Goal: Navigation & Orientation: Find specific page/section

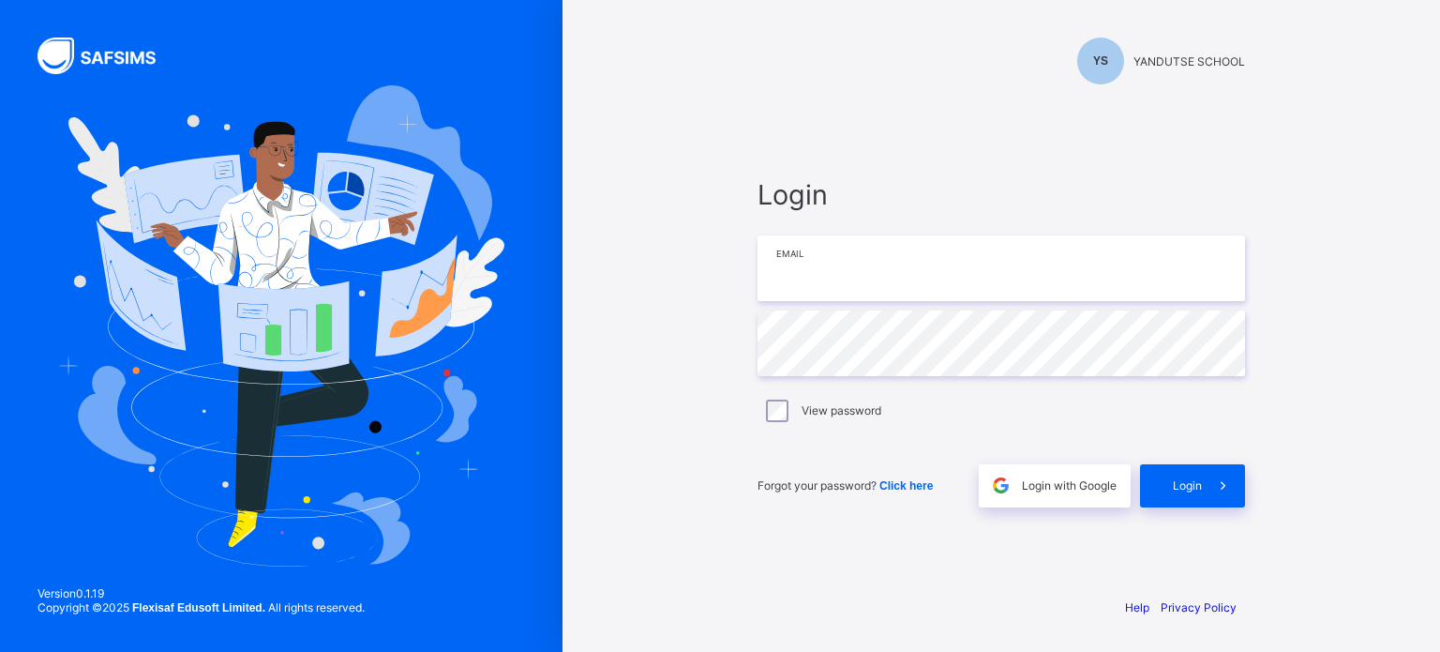
click at [899, 262] on input "email" at bounding box center [1002, 268] width 488 height 66
paste input "**********"
type input "**********"
click at [1227, 501] on span at bounding box center [1223, 485] width 43 height 43
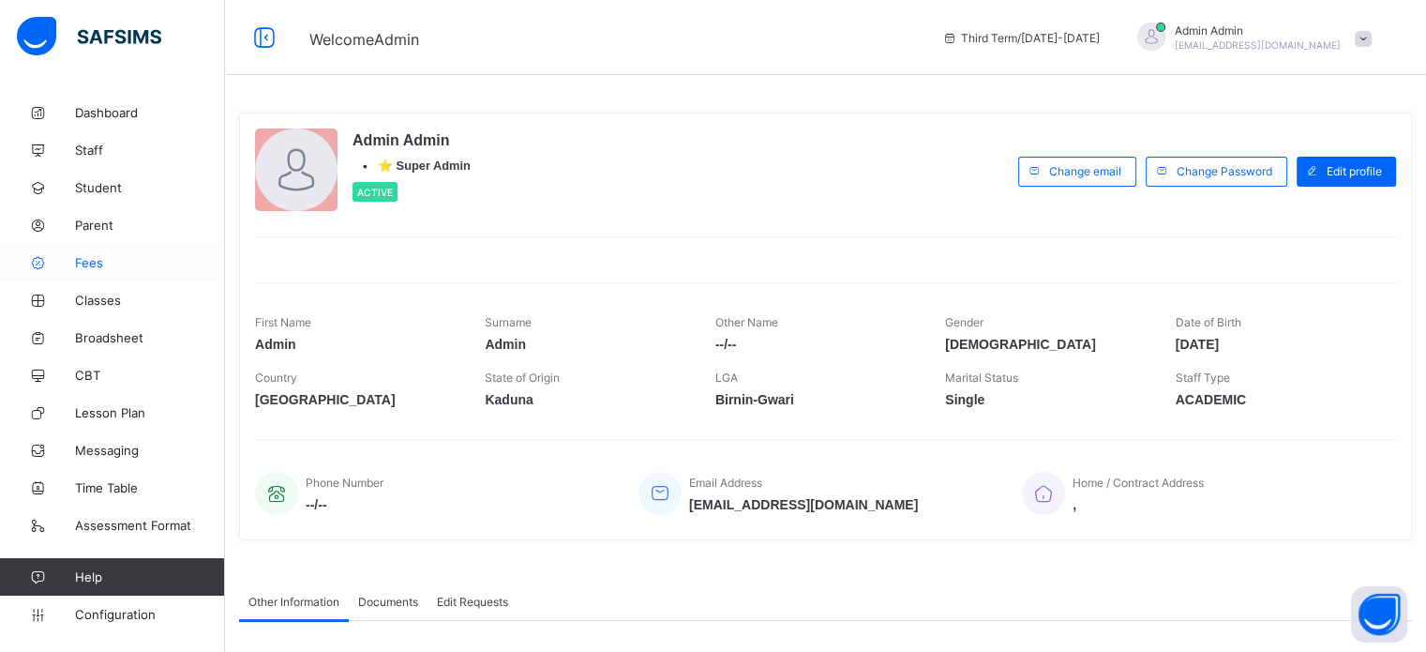
click at [83, 266] on span "Fees" at bounding box center [150, 262] width 150 height 15
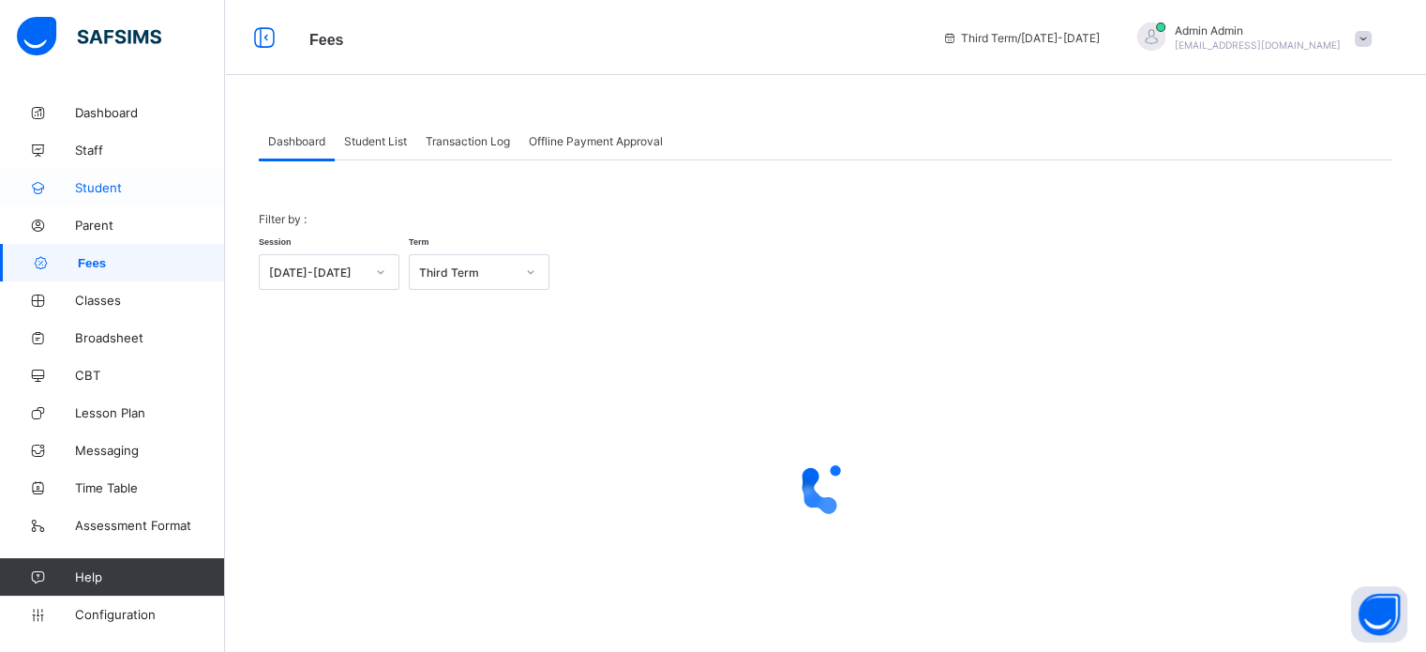
click at [86, 187] on span "Student" at bounding box center [150, 187] width 150 height 15
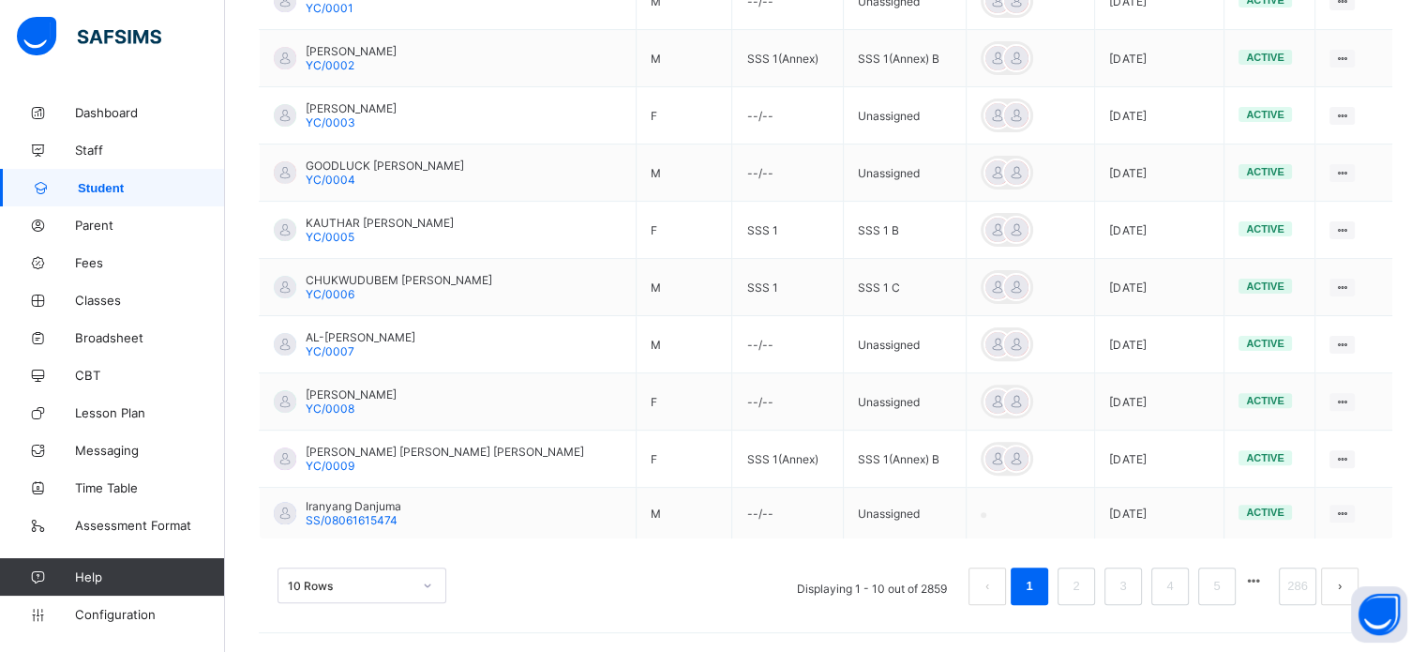
scroll to position [253, 0]
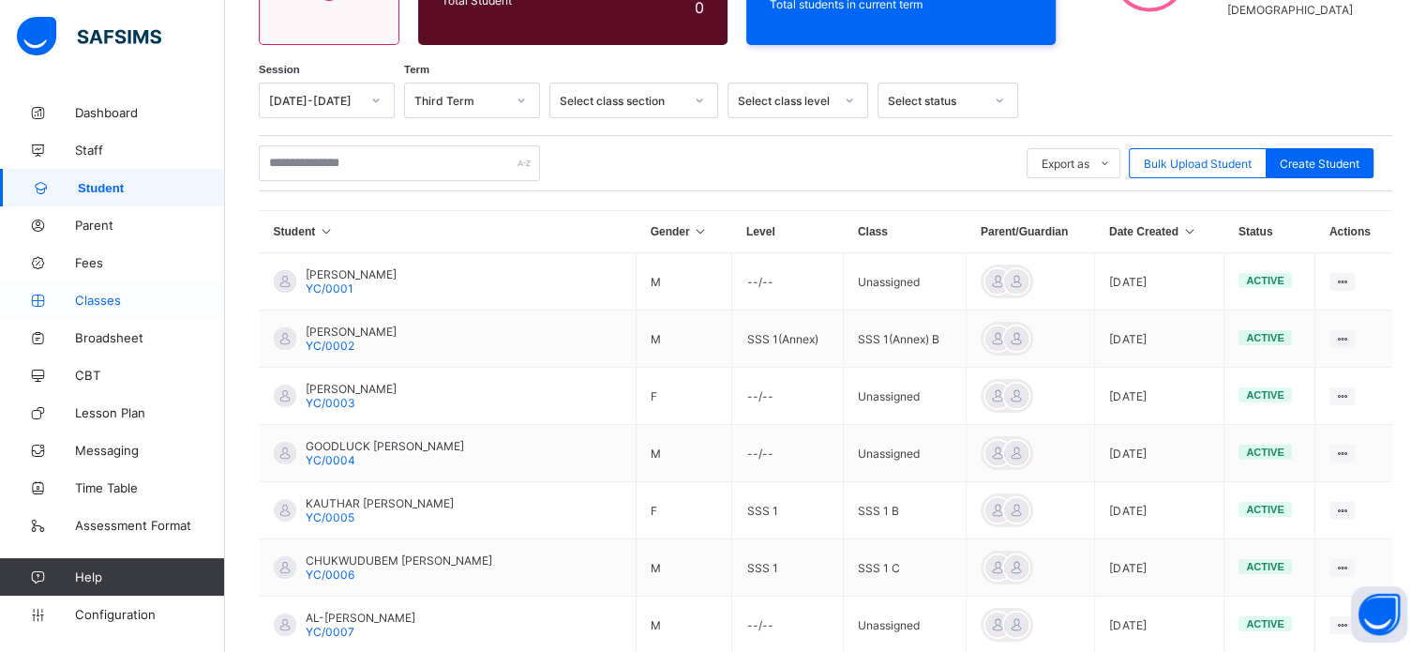
click at [98, 288] on link "Classes" at bounding box center [112, 300] width 225 height 38
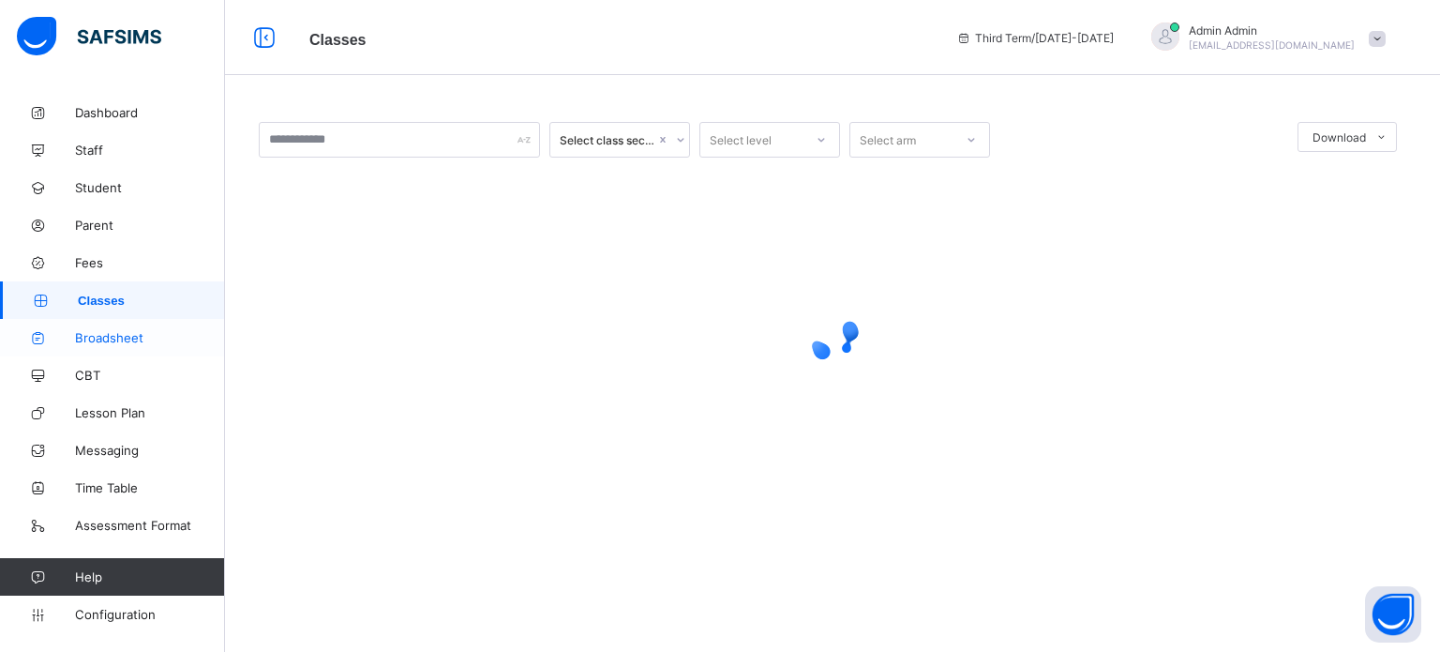
click at [114, 354] on link "Broadsheet" at bounding box center [112, 338] width 225 height 38
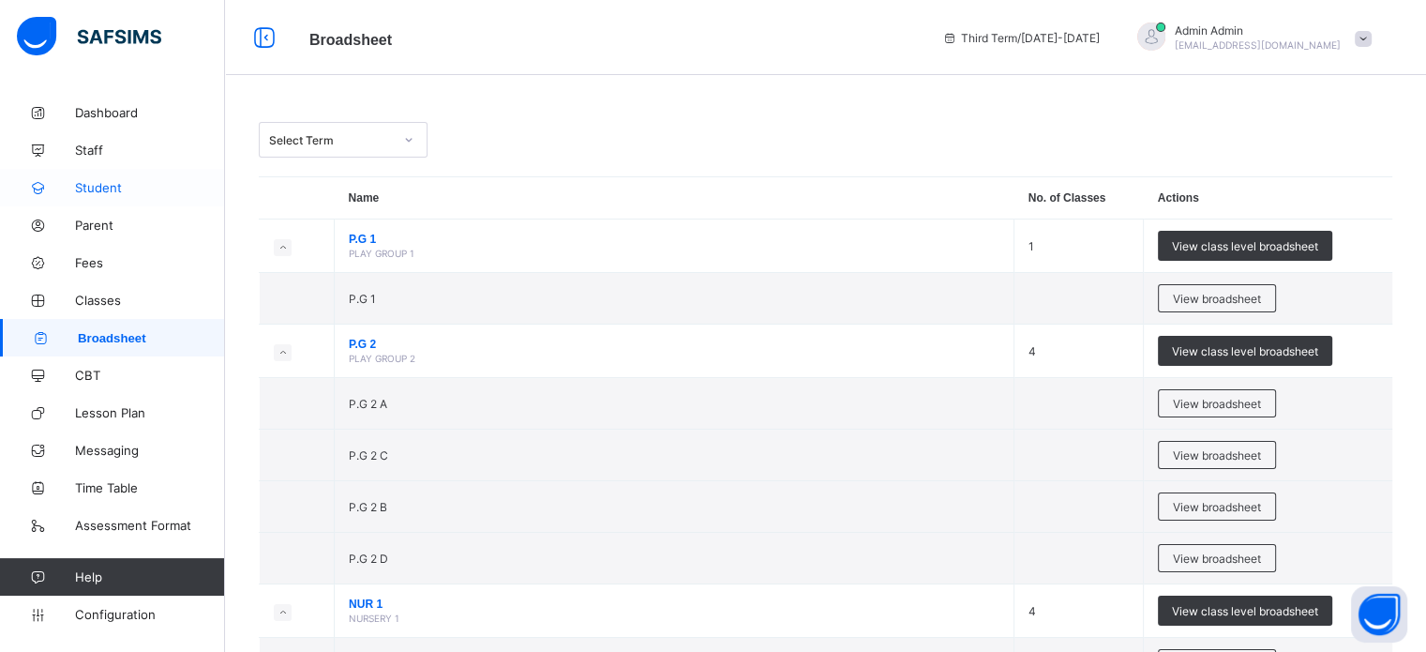
click at [79, 190] on span "Student" at bounding box center [150, 187] width 150 height 15
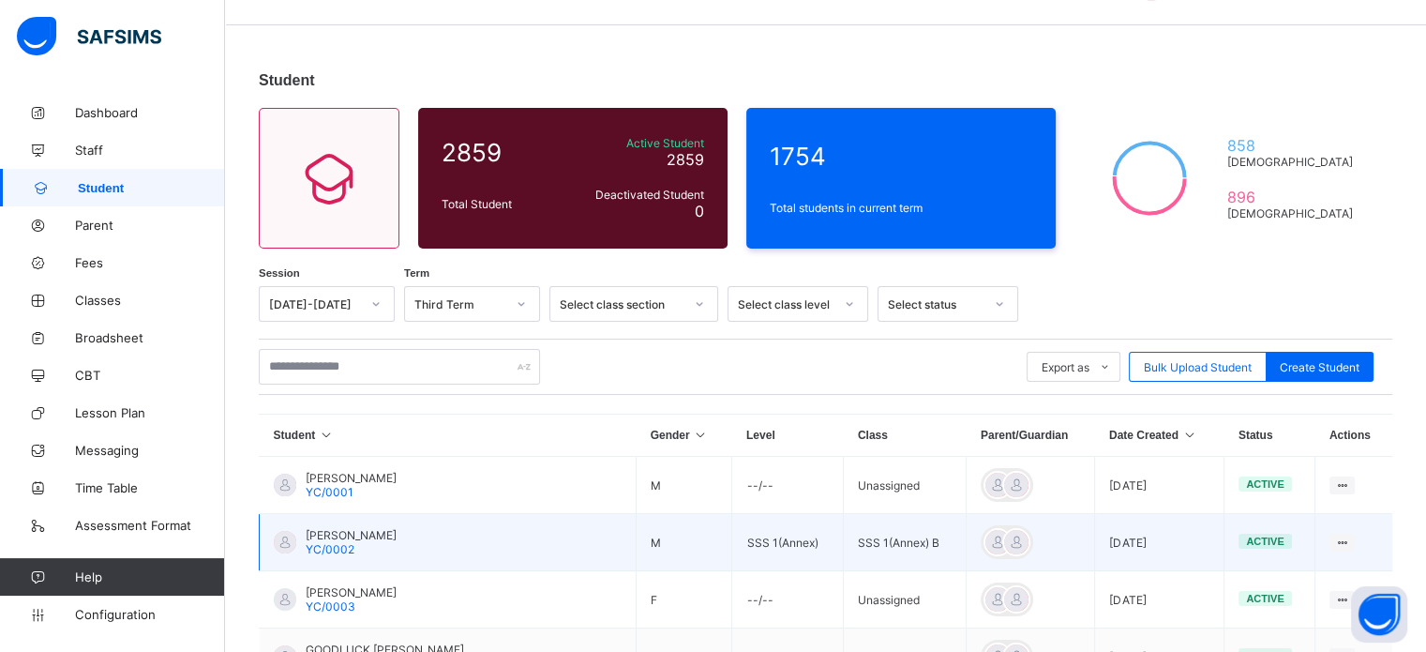
scroll to position [94, 0]
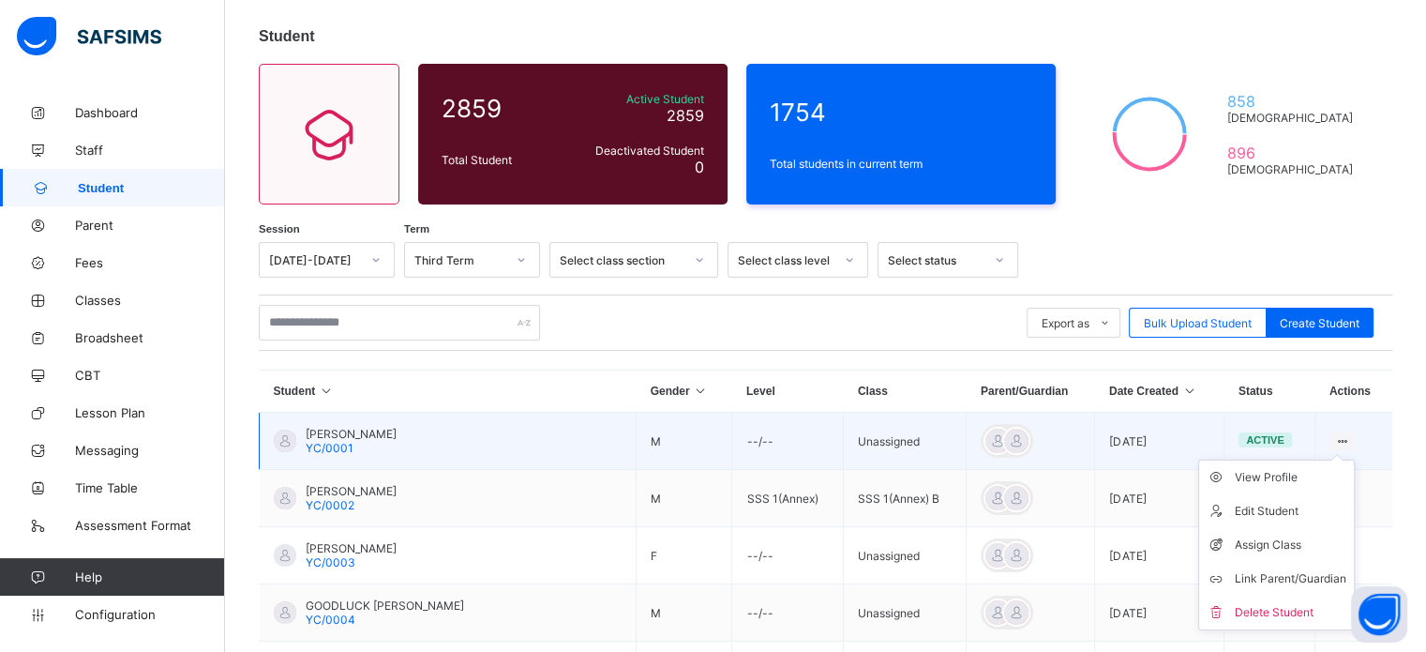
click at [1350, 460] on ul "View Profile Edit Student Assign Class Link Parent/Guardian Delete Student" at bounding box center [1277, 545] width 157 height 171
click at [1286, 480] on div "View Profile" at bounding box center [1291, 477] width 112 height 19
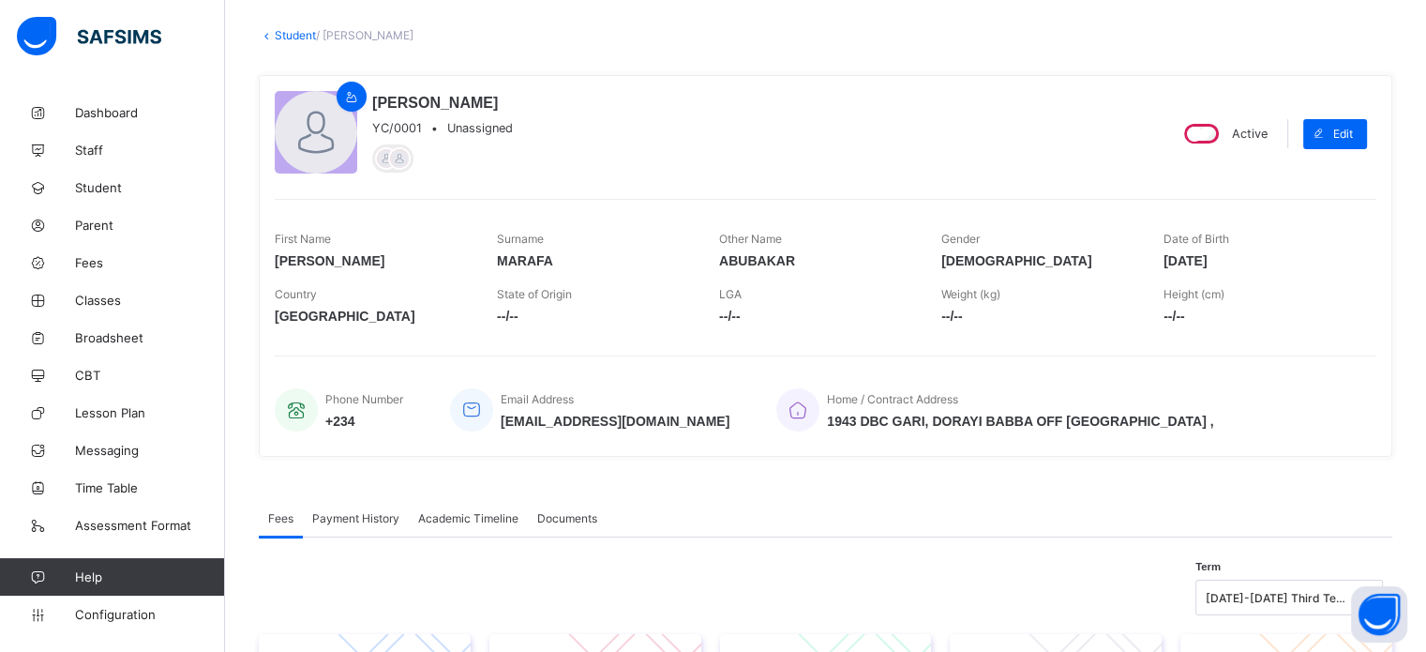
click at [488, 516] on span "Academic Timeline" at bounding box center [468, 518] width 100 height 14
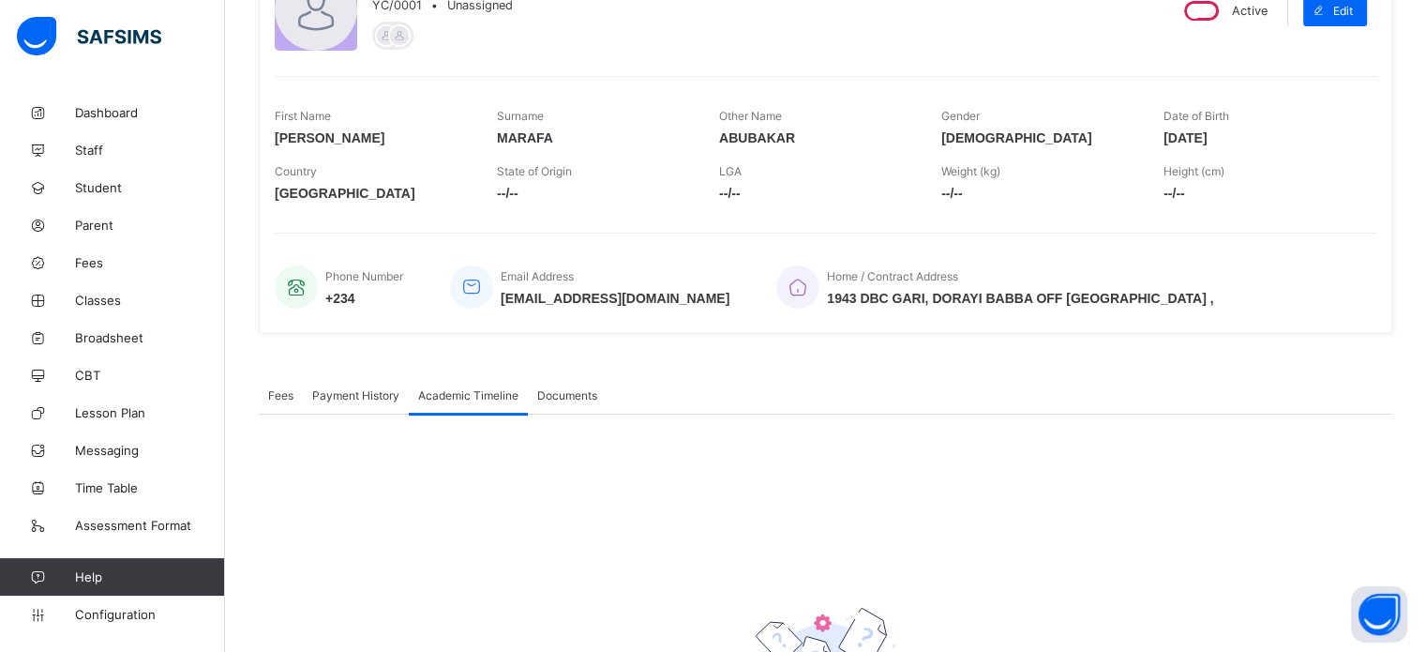
scroll to position [424, 0]
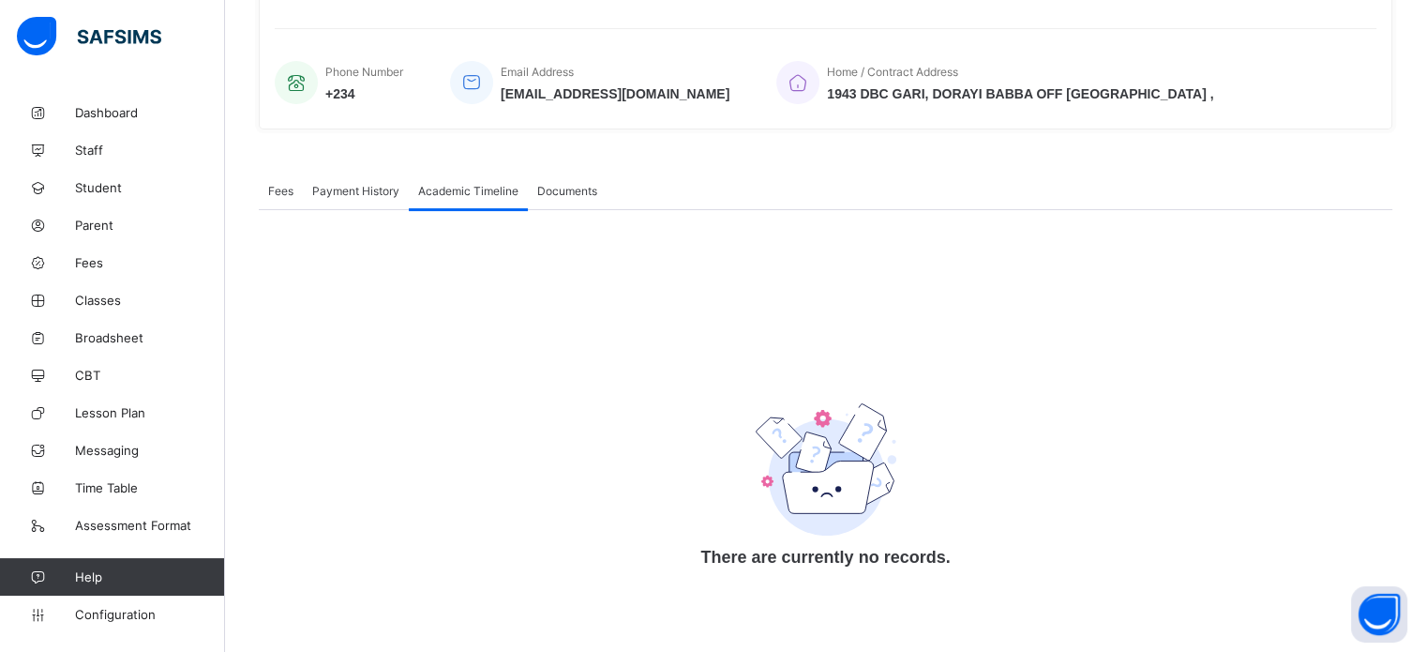
click at [577, 177] on div "Documents" at bounding box center [567, 191] width 79 height 38
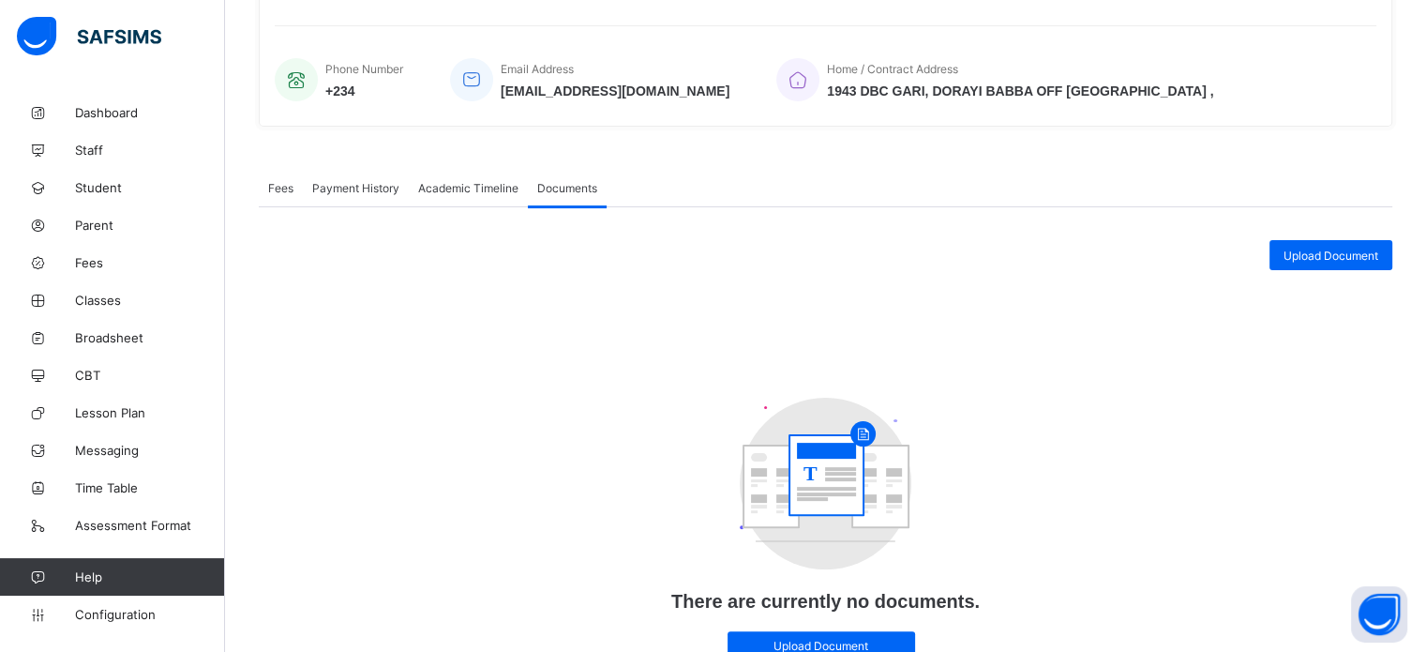
click at [471, 190] on span "Academic Timeline" at bounding box center [468, 188] width 100 height 14
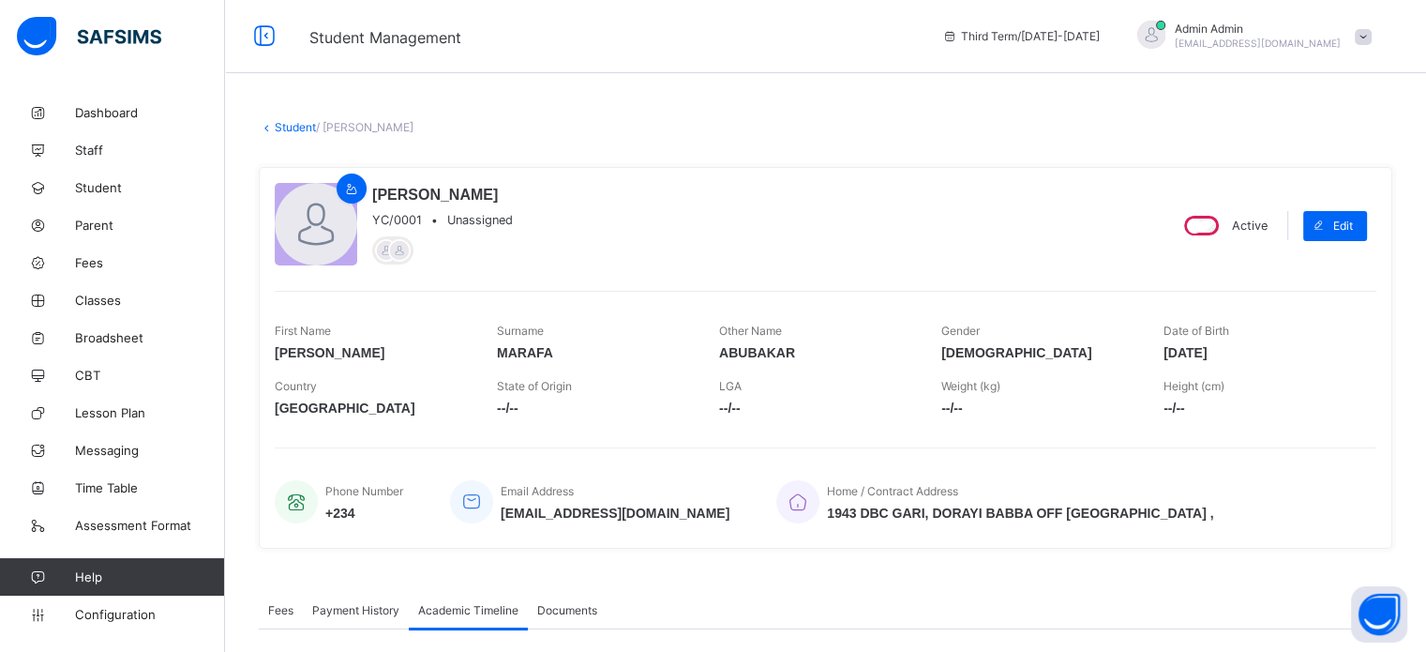
scroll to position [0, 0]
click at [118, 611] on span "Configuration" at bounding box center [149, 614] width 149 height 15
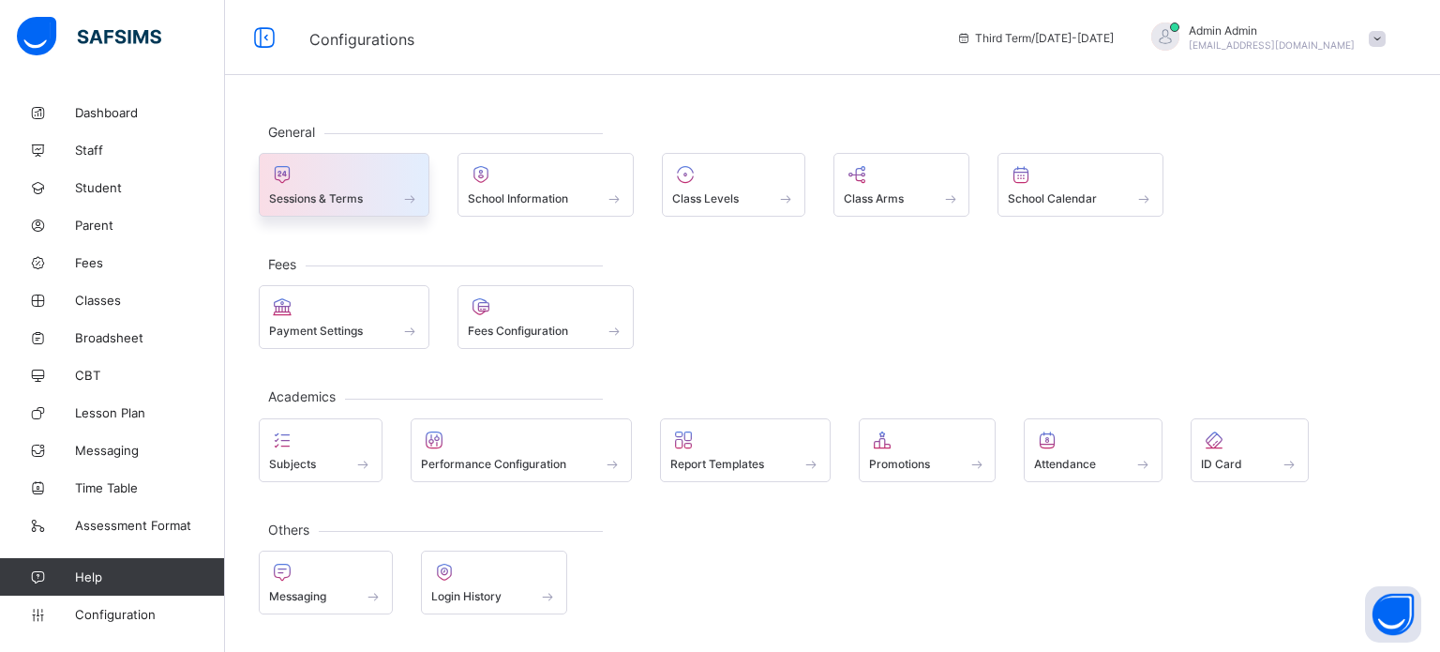
click at [319, 201] on span "Sessions & Terms" at bounding box center [316, 198] width 94 height 14
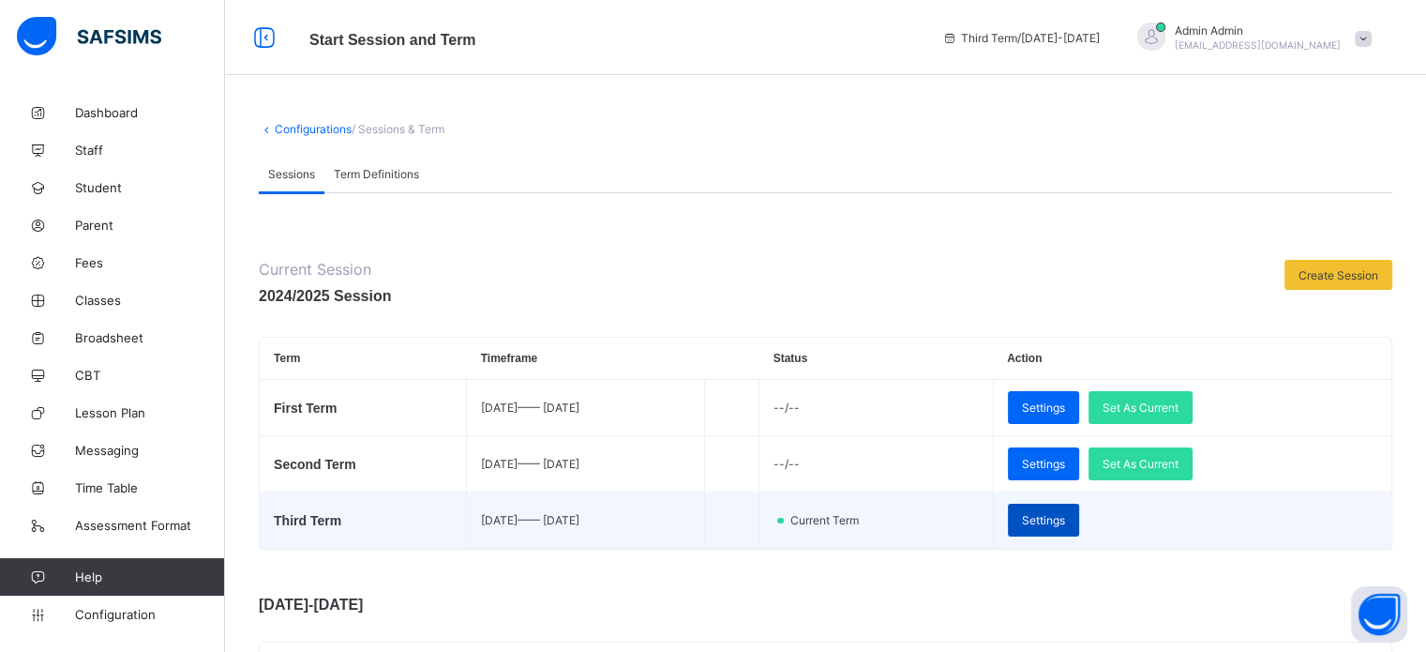
click at [1065, 525] on span "Settings" at bounding box center [1043, 520] width 43 height 14
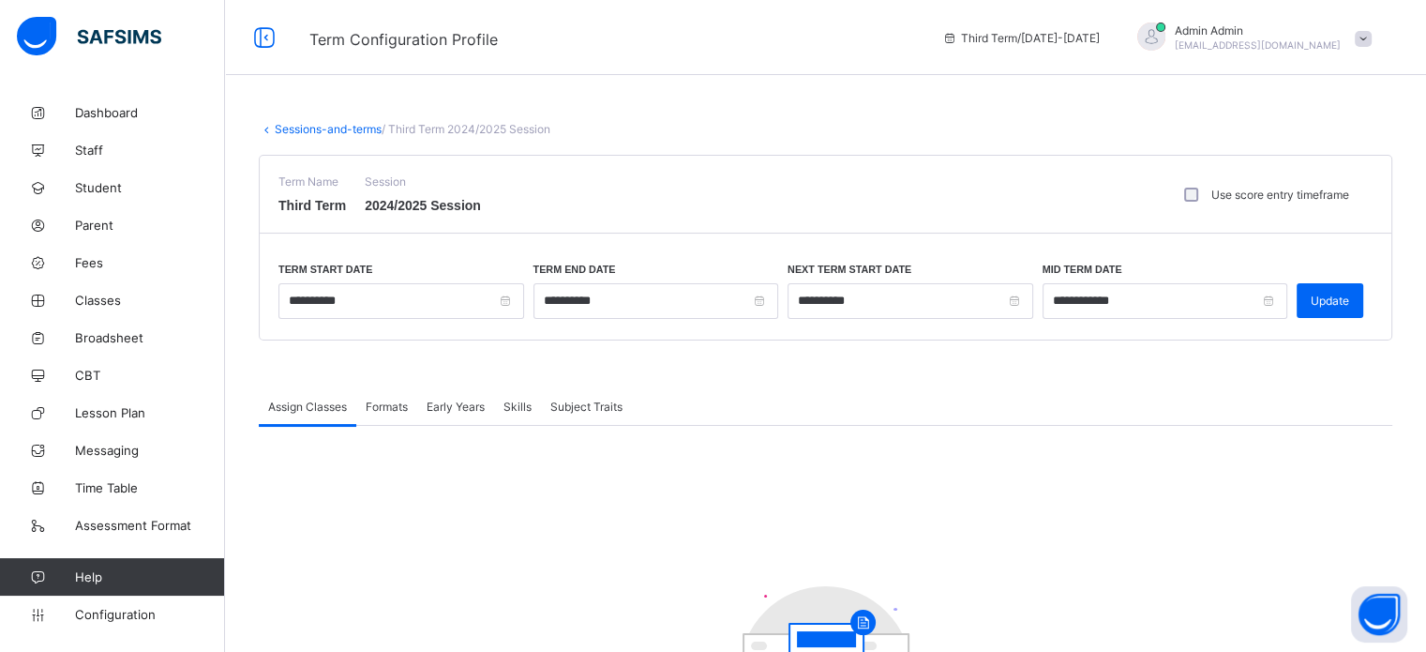
click at [400, 406] on span "Formats" at bounding box center [387, 407] width 42 height 14
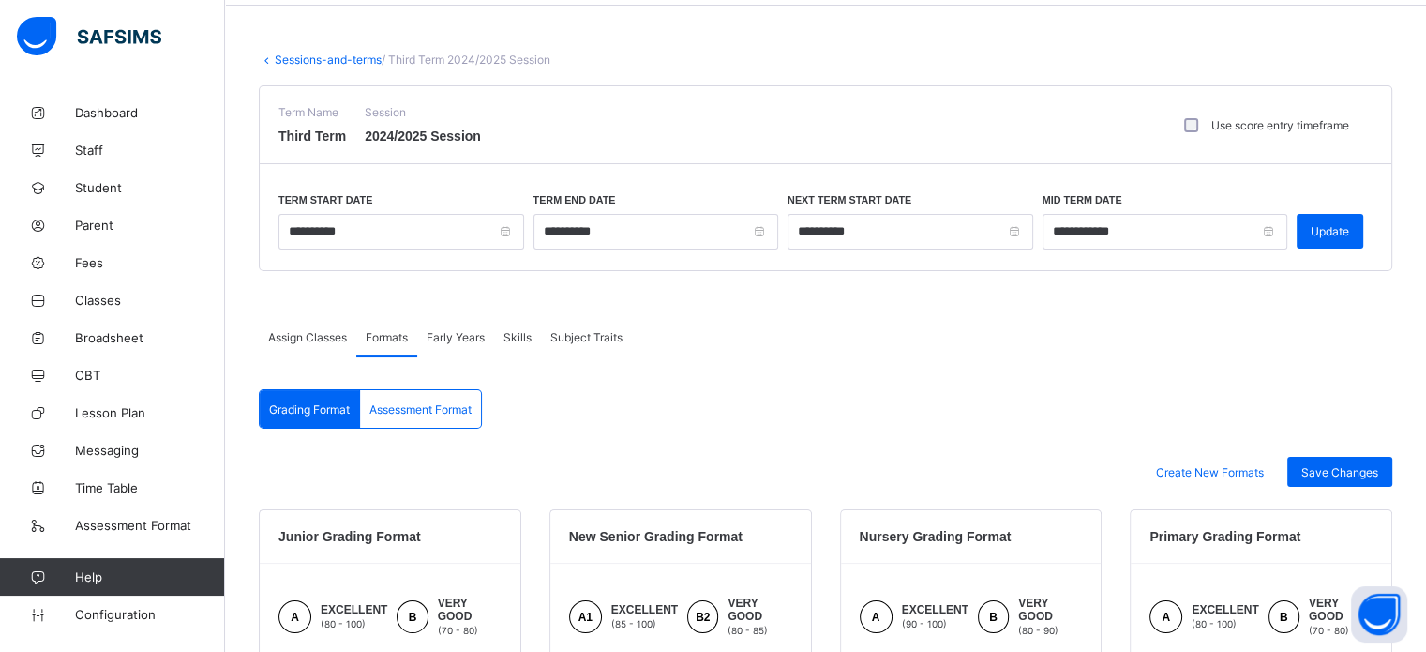
scroll to position [23, 0]
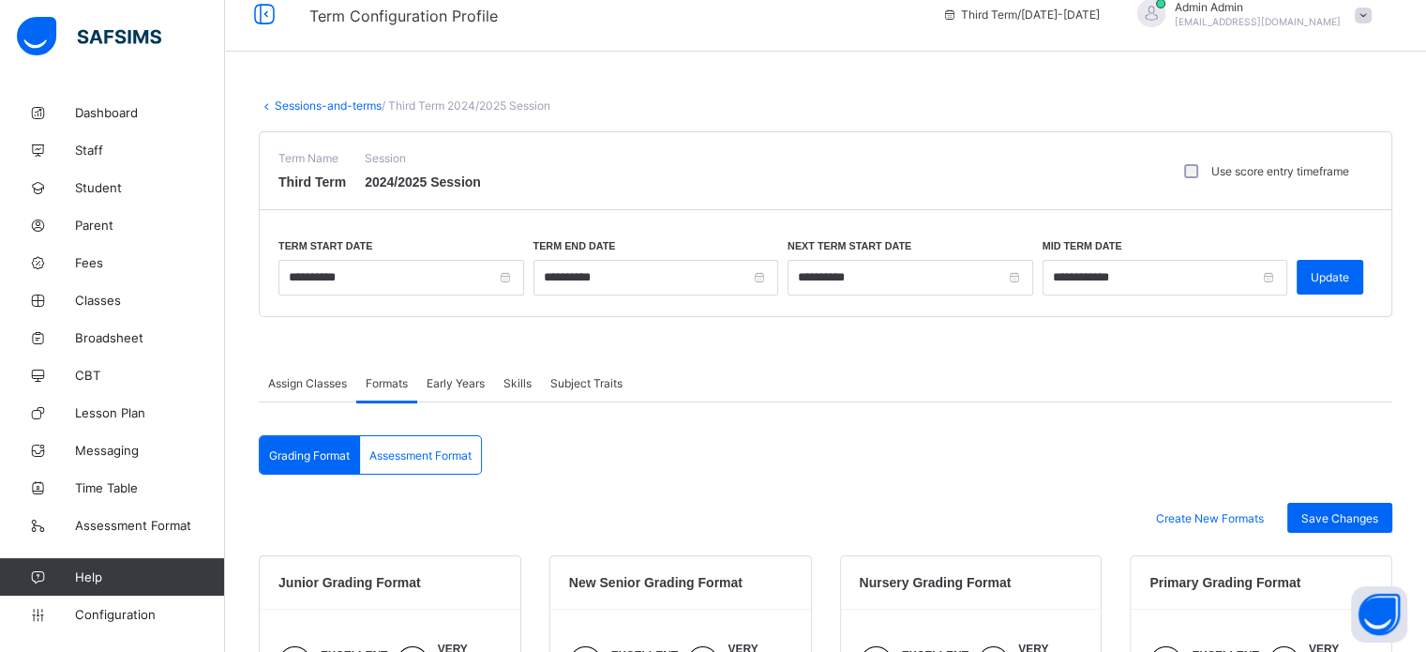
click at [311, 385] on span "Assign Classes" at bounding box center [307, 383] width 79 height 14
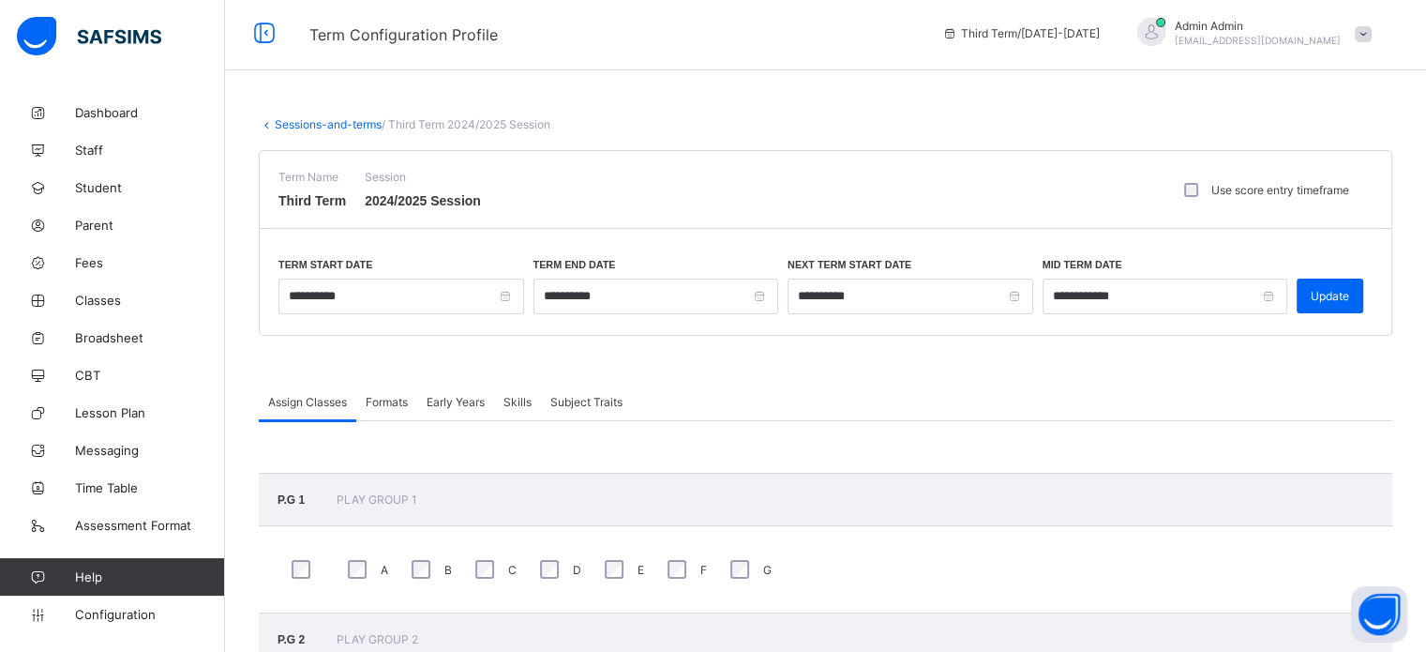
scroll to position [0, 0]
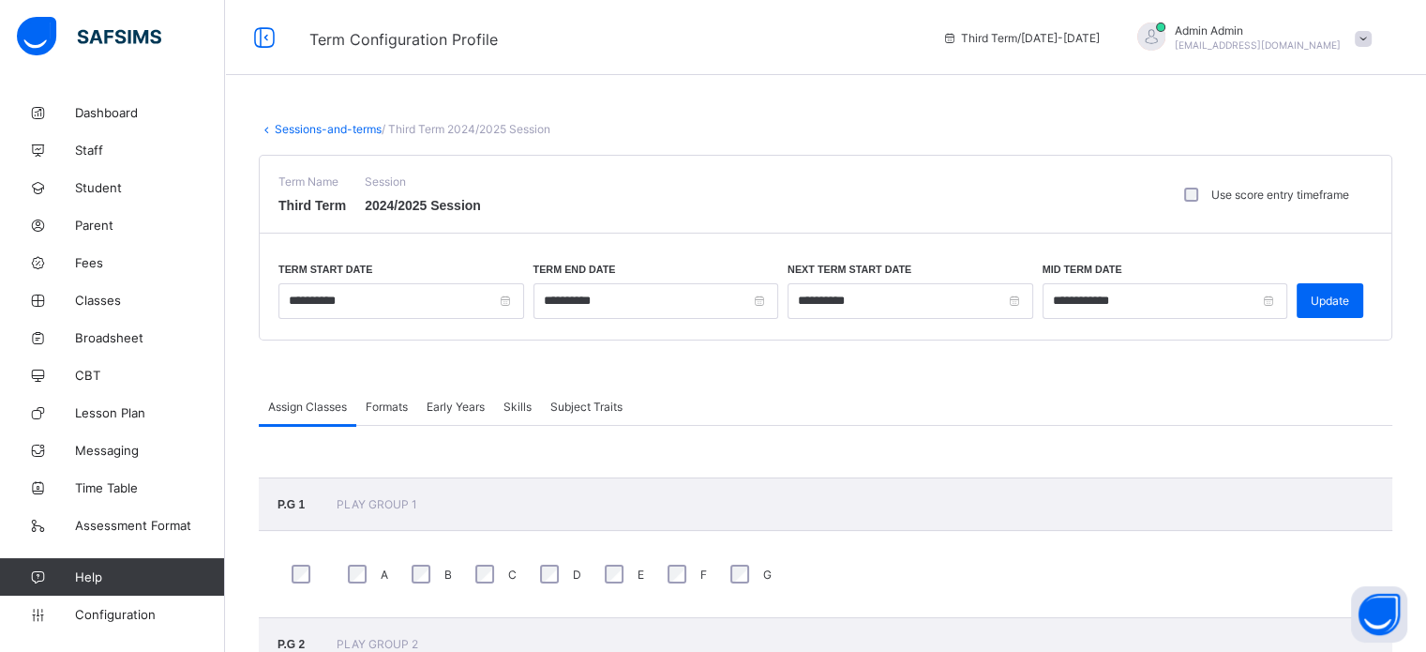
click at [292, 130] on link "Sessions-and-terms" at bounding box center [328, 129] width 107 height 14
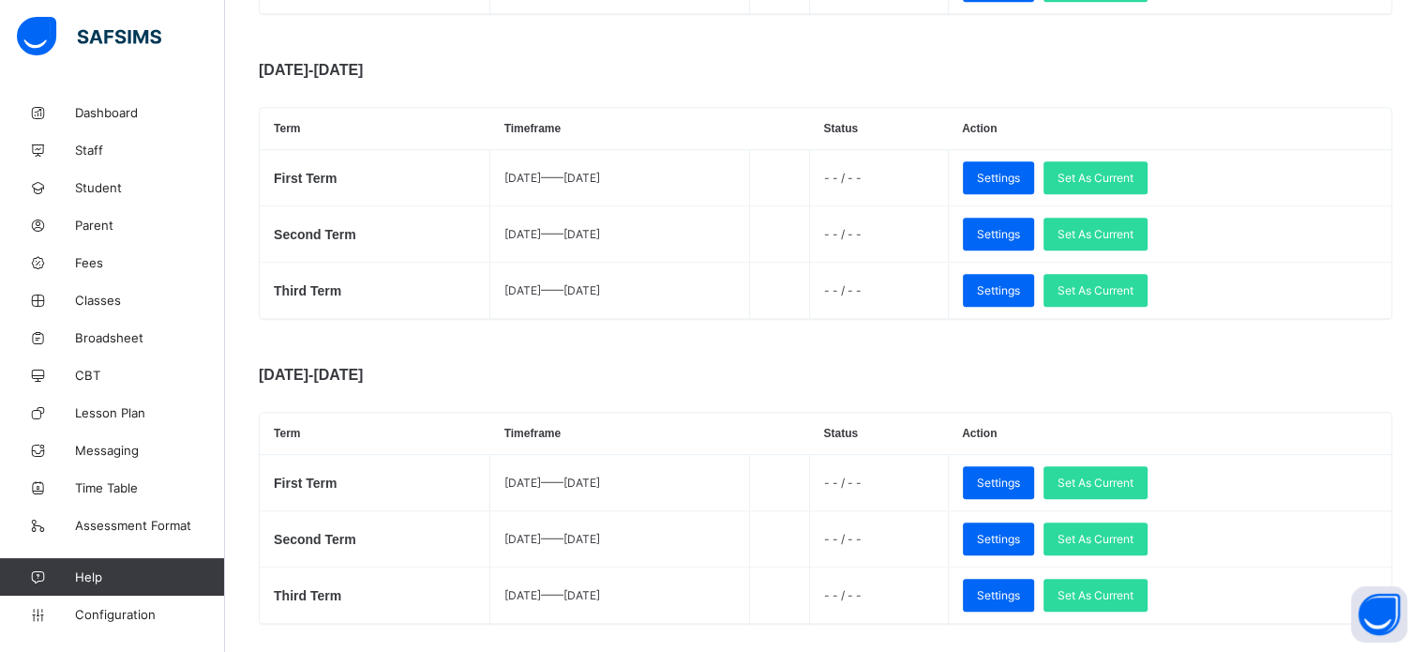
scroll to position [1084, 0]
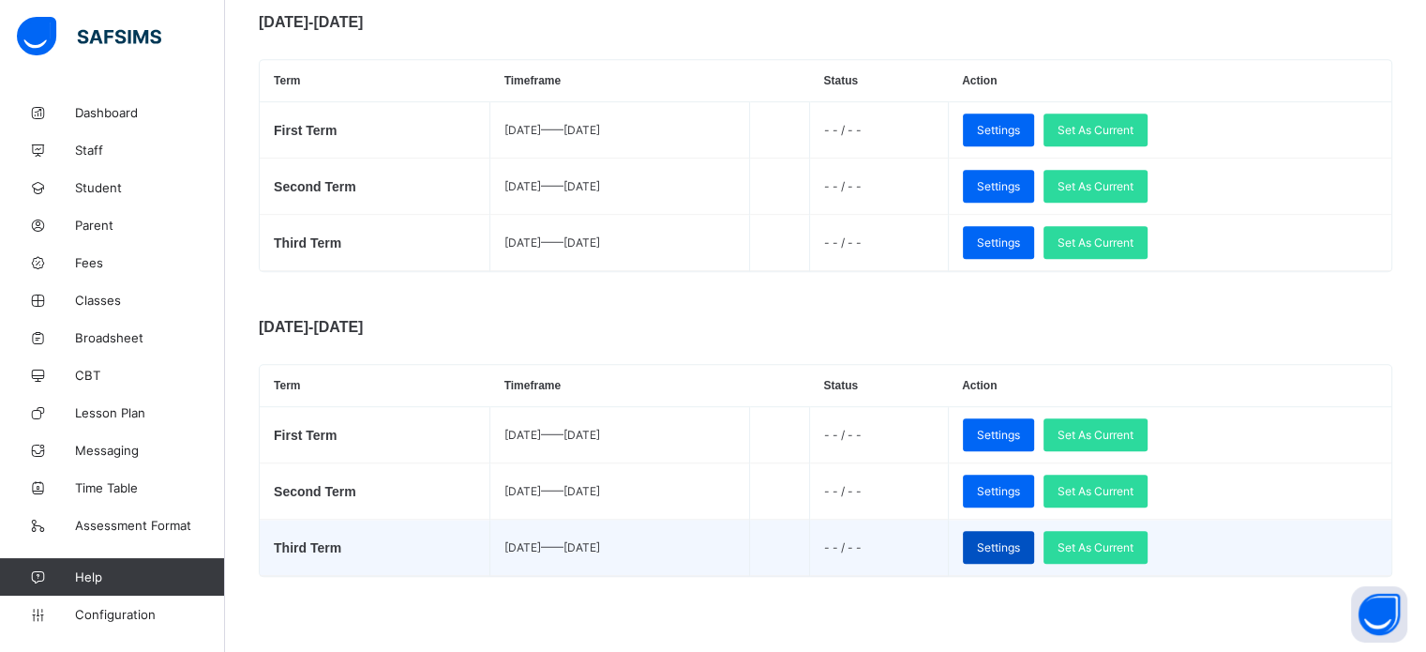
click at [1020, 550] on span "Settings" at bounding box center [998, 547] width 43 height 14
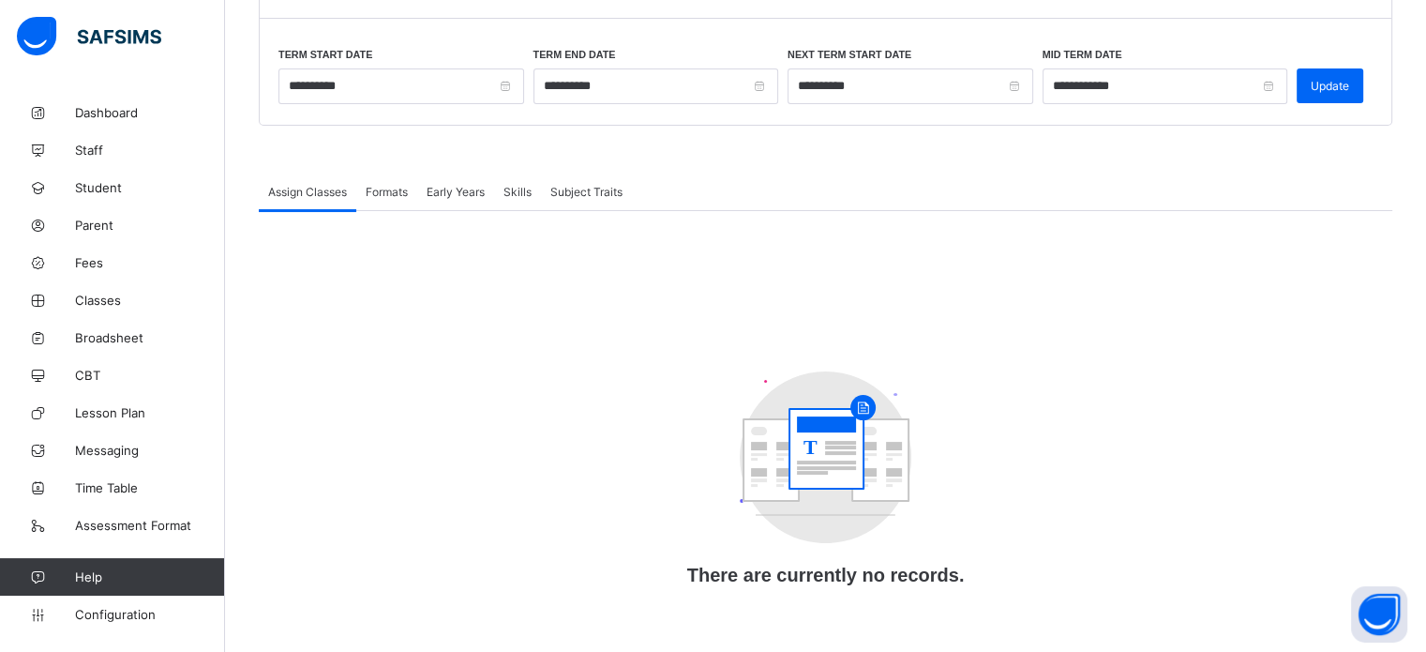
click at [391, 173] on div "Formats" at bounding box center [386, 192] width 61 height 38
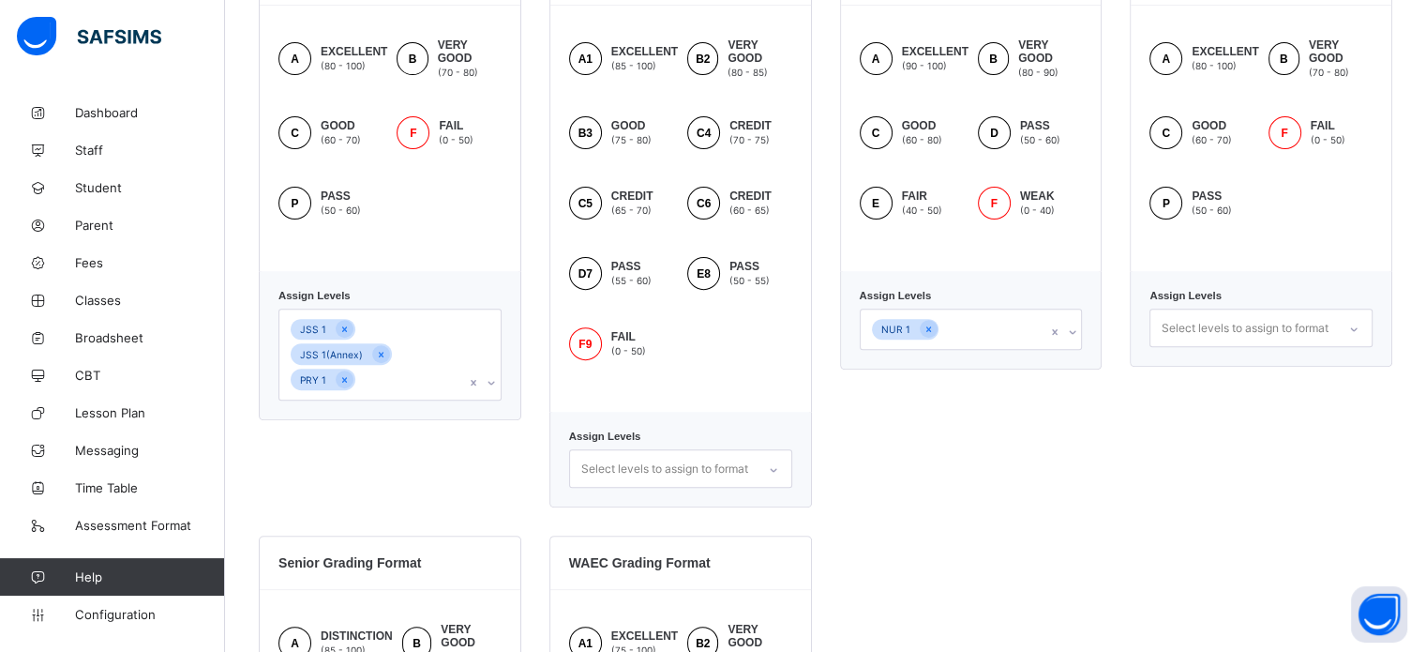
scroll to position [582, 0]
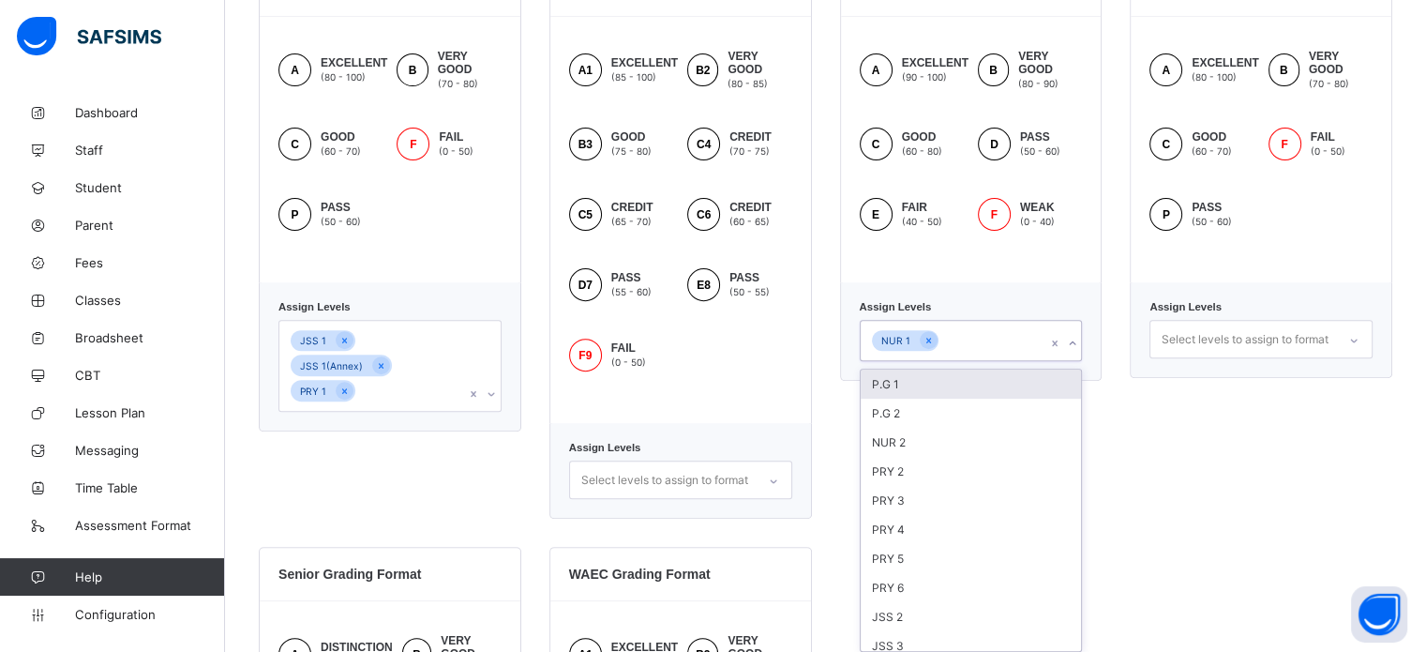
click at [998, 361] on div "option P.G 1 focused, 1 of 25. 25 results available. Use Up and Down to choose …" at bounding box center [971, 340] width 223 height 41
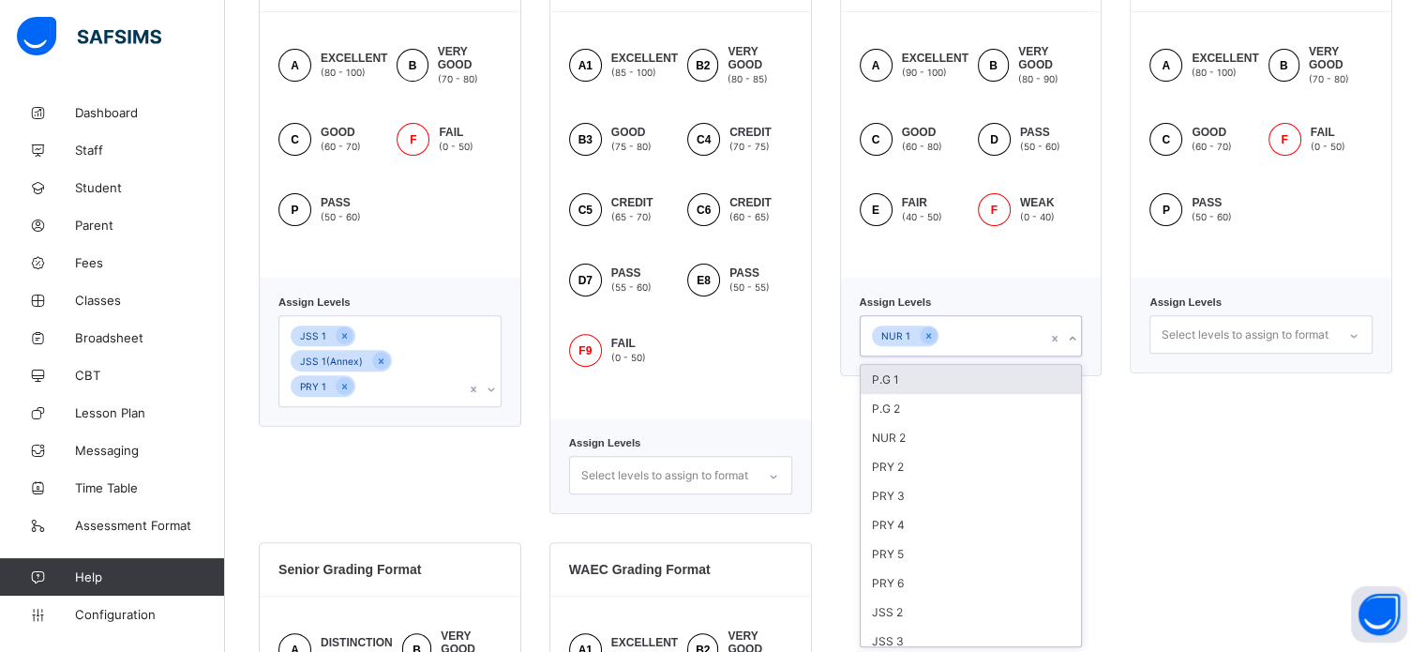
scroll to position [625, 0]
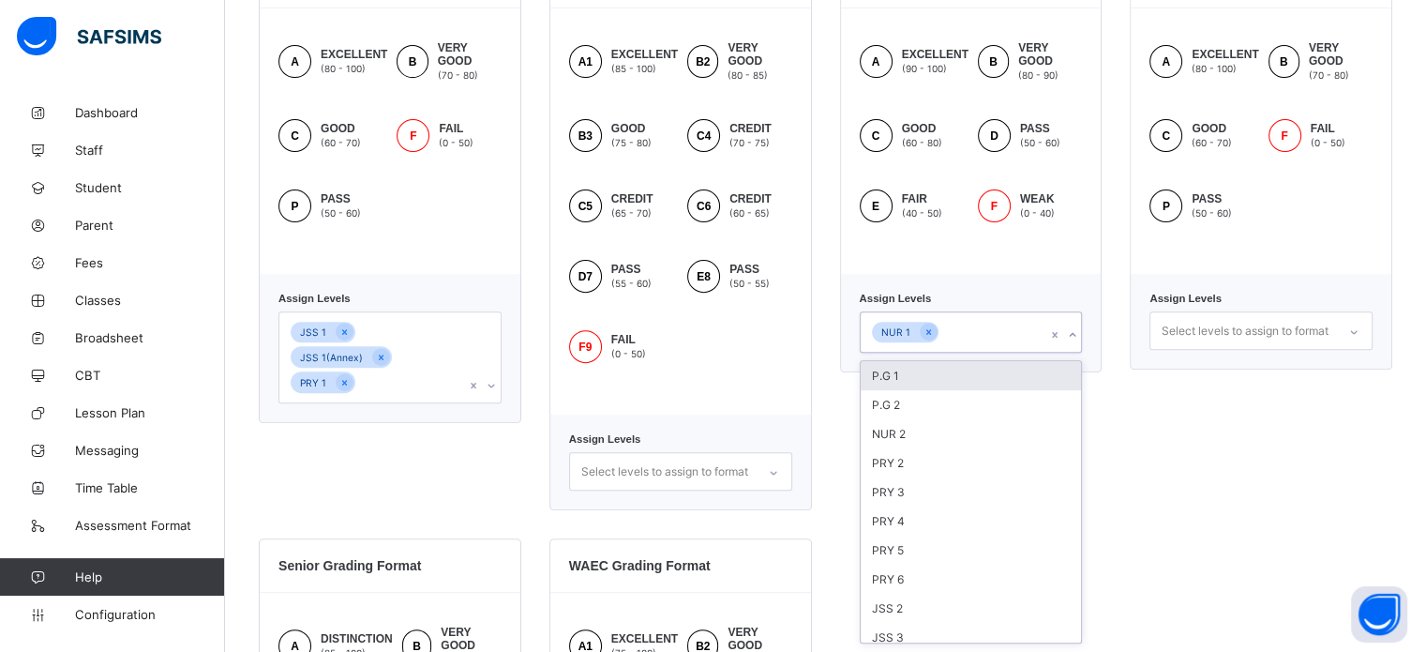
click at [948, 380] on div "P.G 1" at bounding box center [971, 375] width 221 height 29
click at [914, 378] on div "P.G 2" at bounding box center [971, 375] width 221 height 29
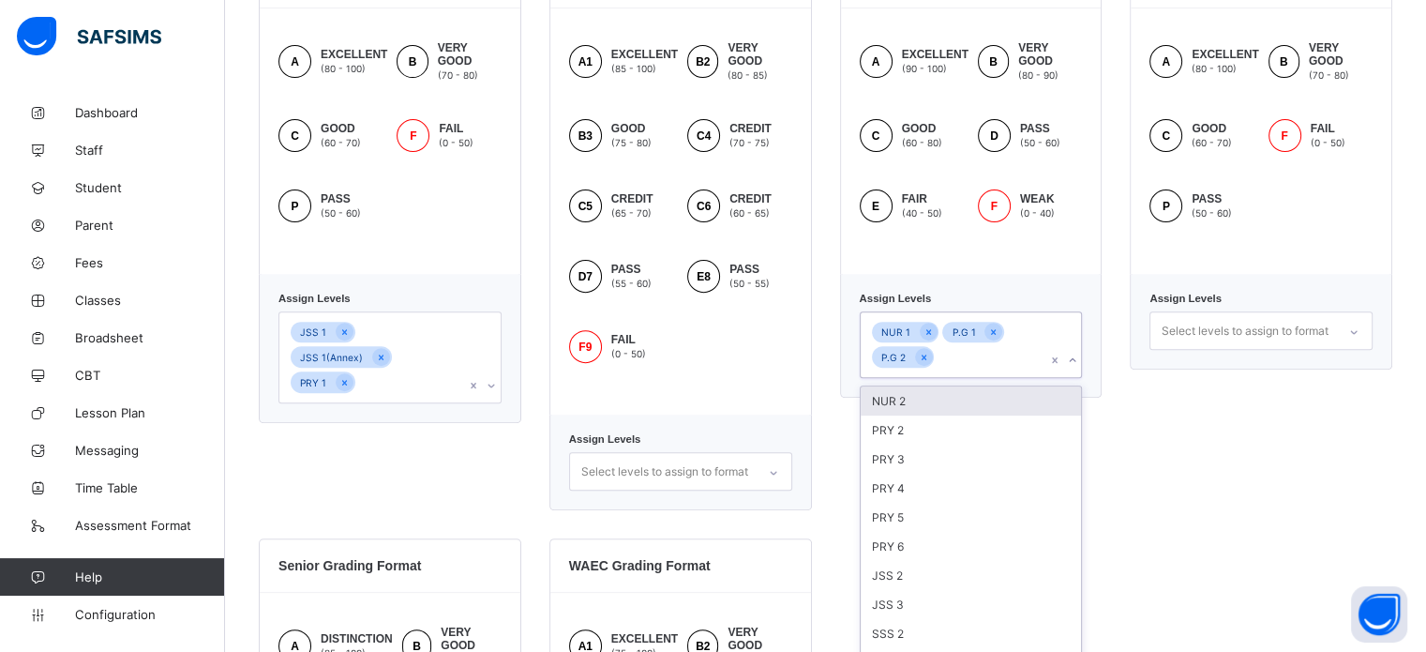
click at [926, 401] on div "NUR 2" at bounding box center [971, 400] width 221 height 29
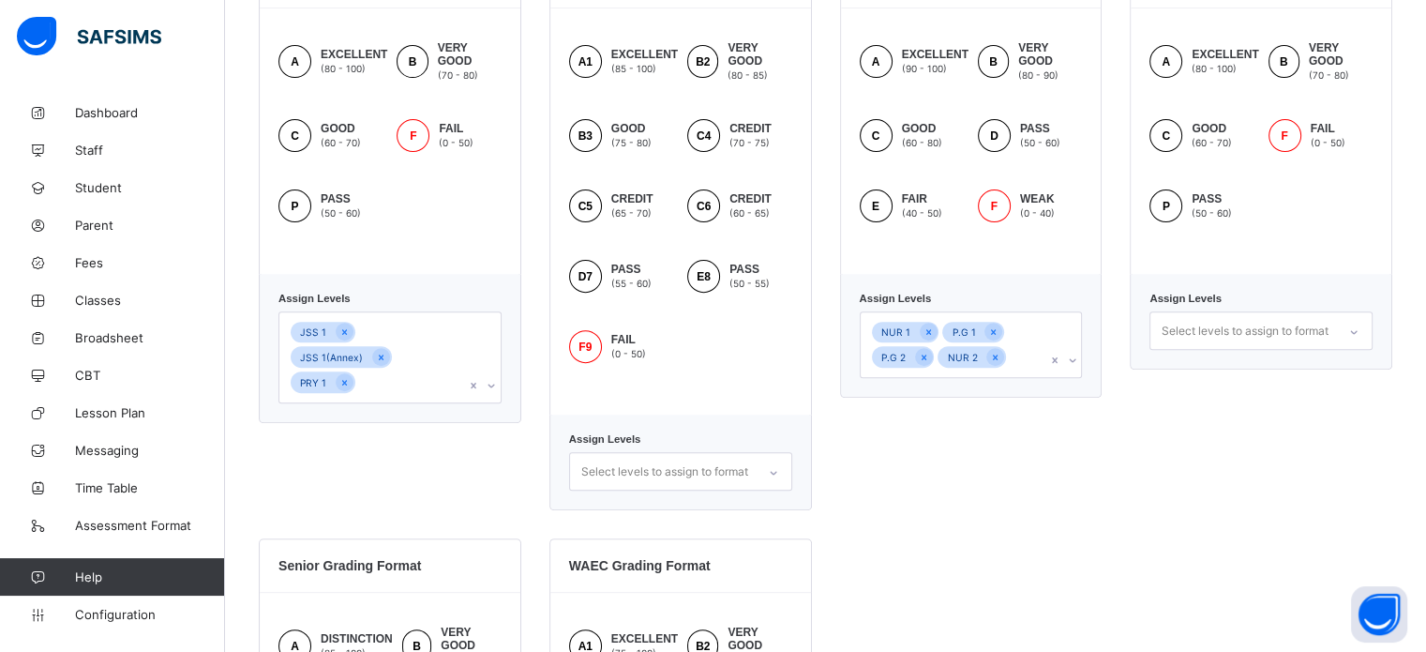
click at [1199, 445] on div "Primary Grading Format A EXCELLENT (80 - 100) B VERY GOOD (70 - 80) C GOOD (60 …" at bounding box center [1261, 232] width 263 height 556
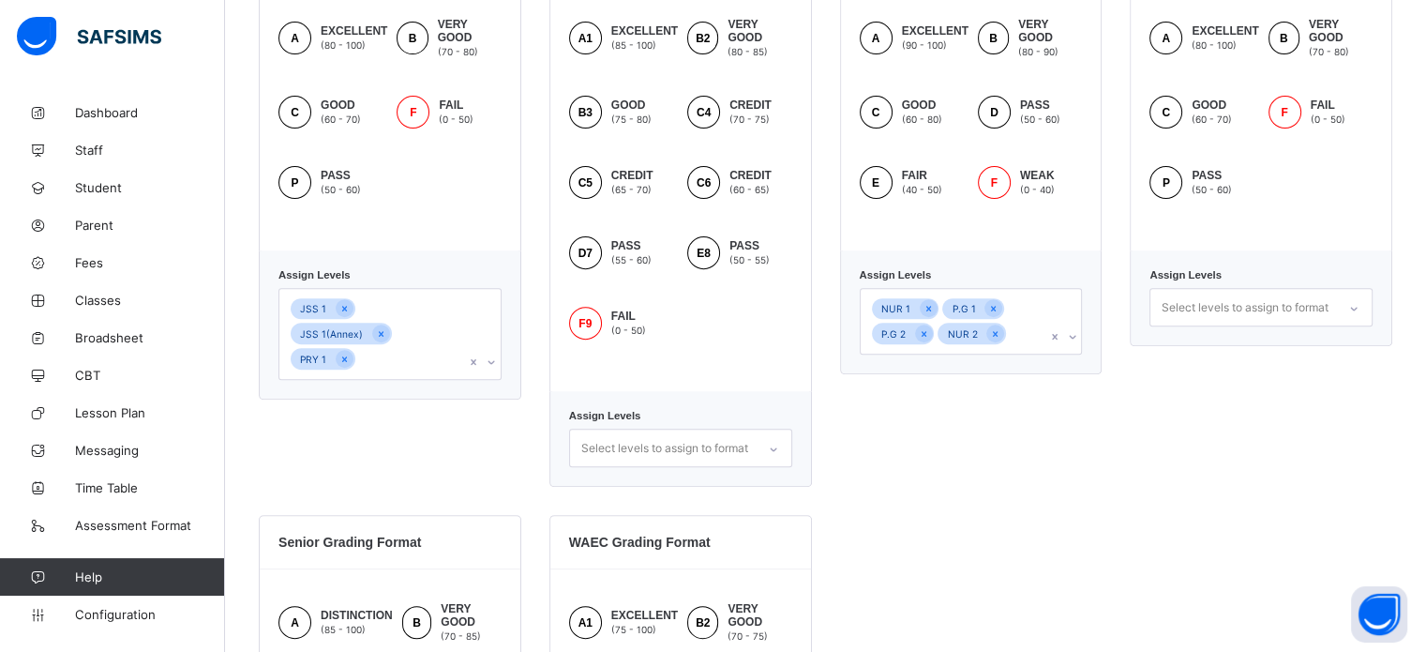
click at [434, 369] on div "JSS 1 JSS 1(Annex) PRY 1" at bounding box center [390, 334] width 223 height 92
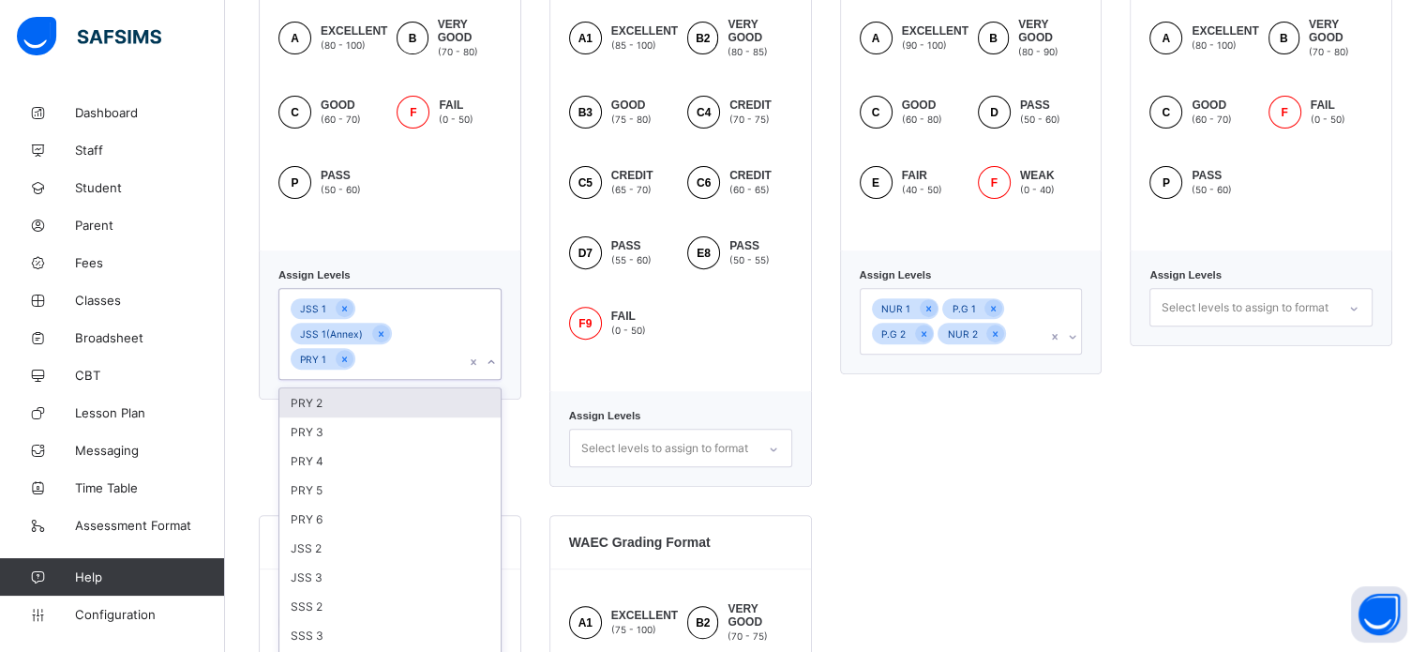
scroll to position [650, 0]
click at [409, 386] on div "PRY 2" at bounding box center [389, 400] width 221 height 29
click at [394, 386] on div "PRY 3" at bounding box center [389, 400] width 221 height 29
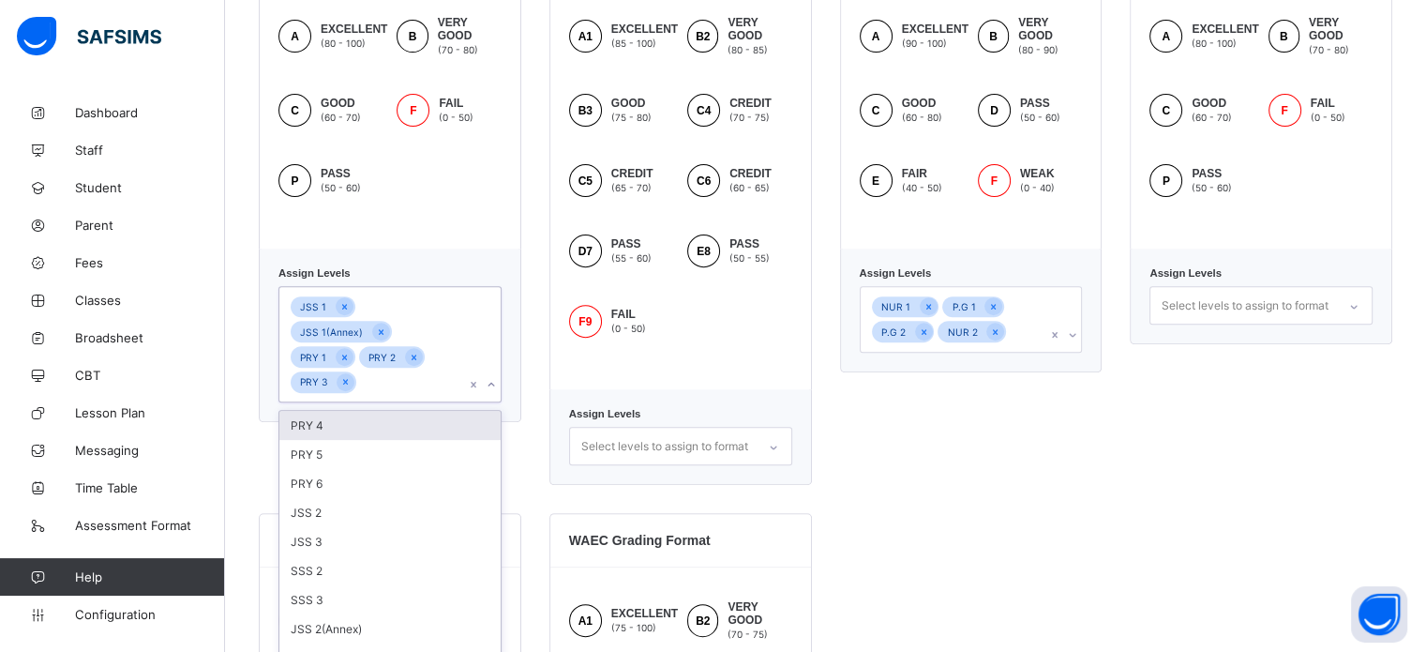
click at [386, 411] on div "PRY 4" at bounding box center [389, 425] width 221 height 29
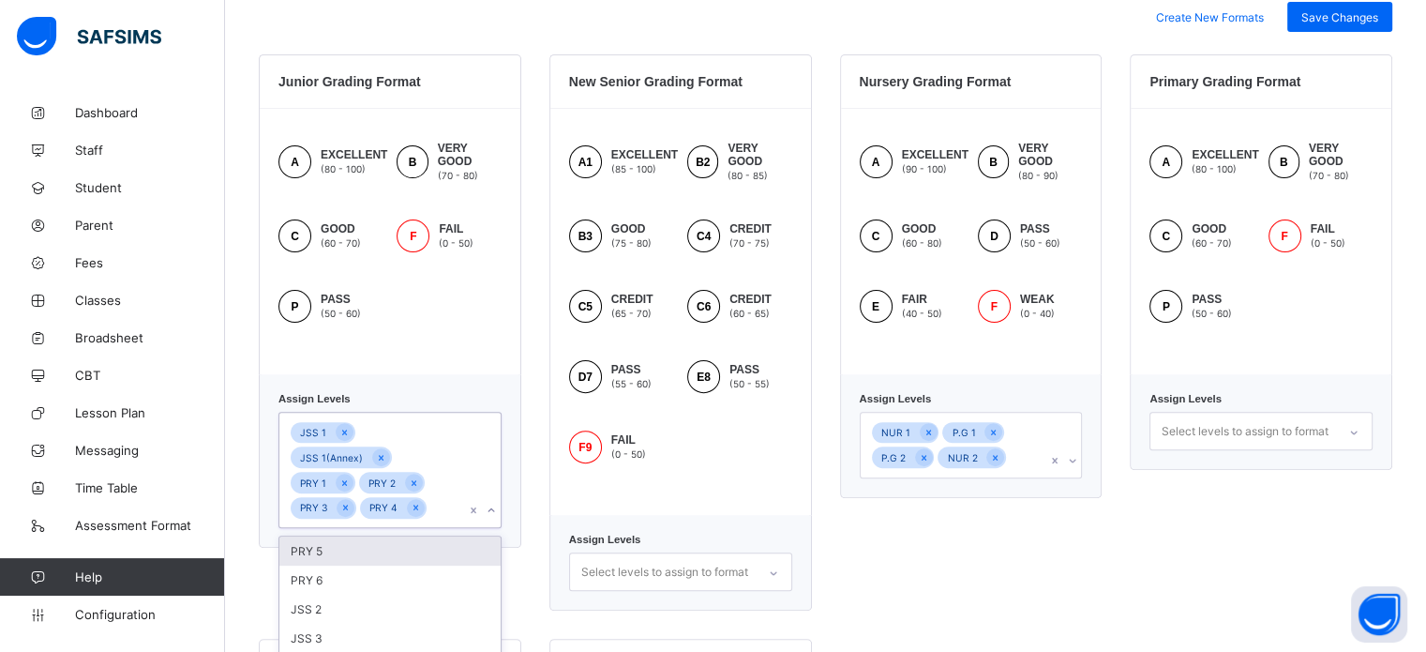
scroll to position [556, 0]
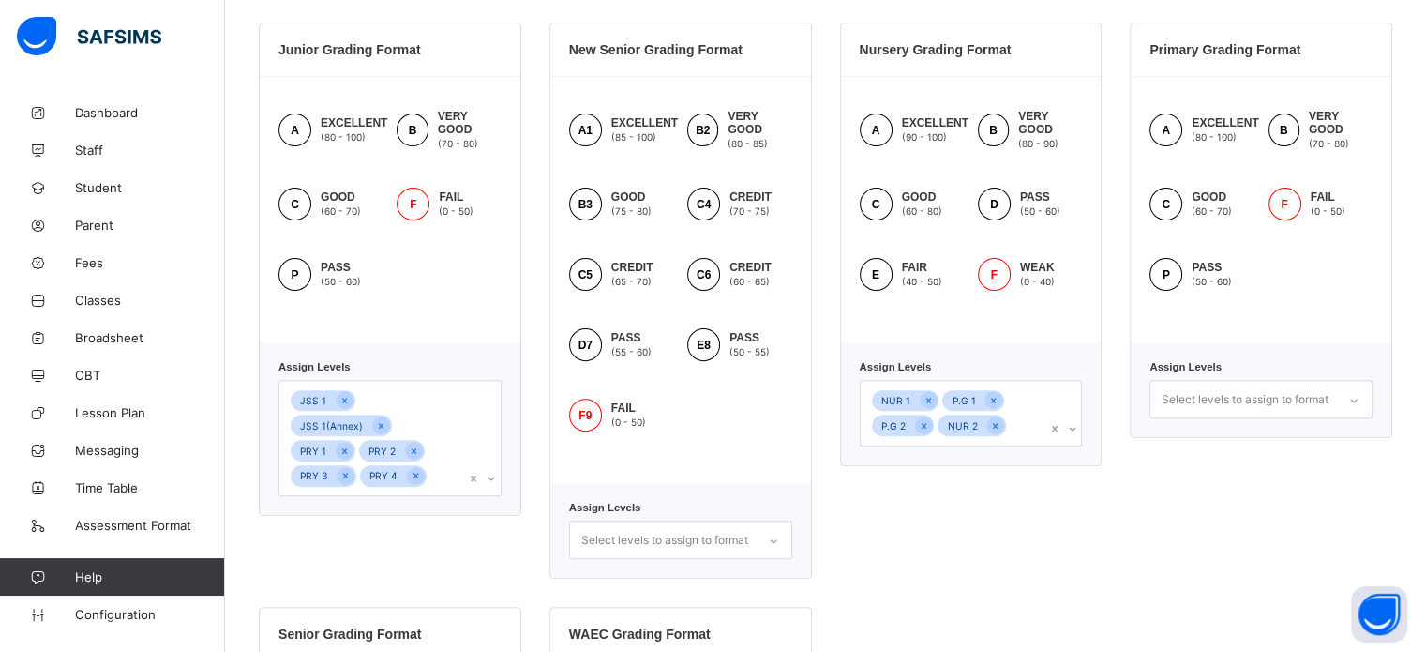
click at [930, 527] on div "Nursery Grading Format A EXCELLENT (90 - 100) B VERY GOOD (80 - 90) C GOOD (60 …" at bounding box center [971, 301] width 263 height 556
click at [412, 469] on icon at bounding box center [416, 475] width 10 height 13
click at [410, 442] on div at bounding box center [414, 451] width 18 height 18
click at [406, 442] on div at bounding box center [414, 451] width 18 height 18
click at [339, 445] on icon at bounding box center [344, 451] width 10 height 13
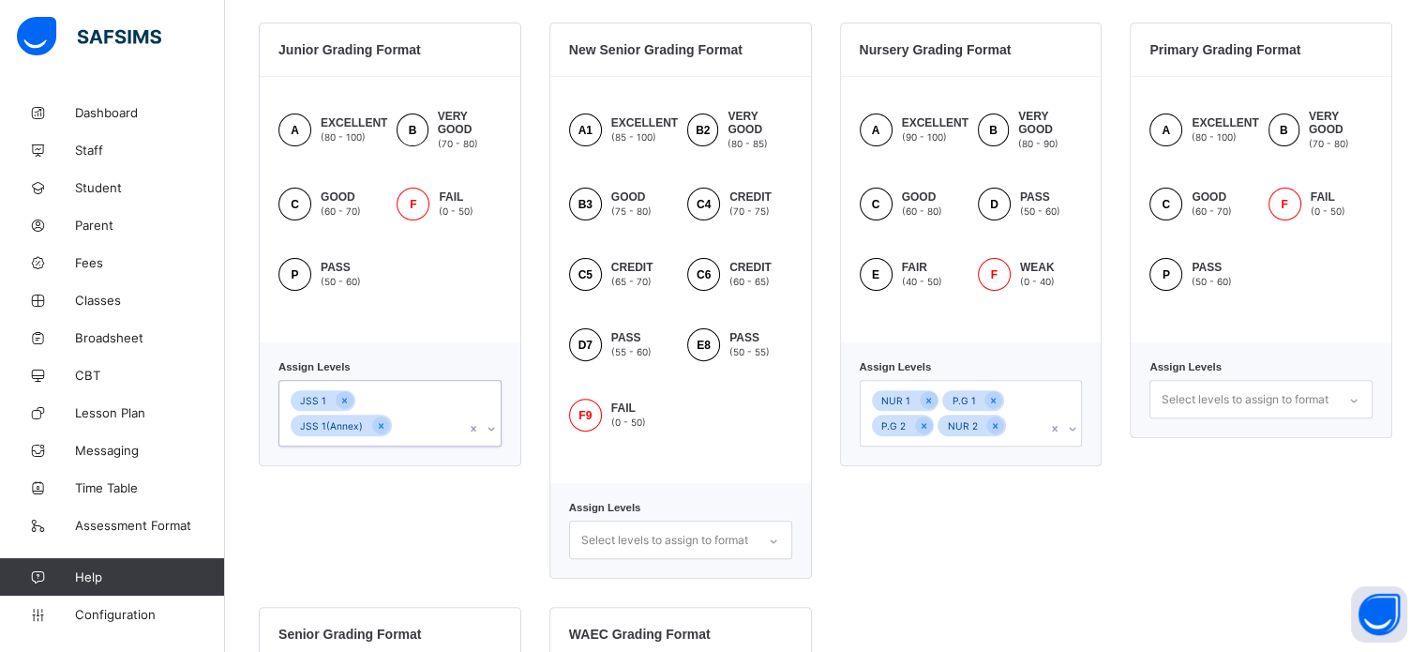
click at [379, 429] on div "option PRY 1, deselected. 0 results available. Select is focused ,type to refin…" at bounding box center [390, 413] width 223 height 67
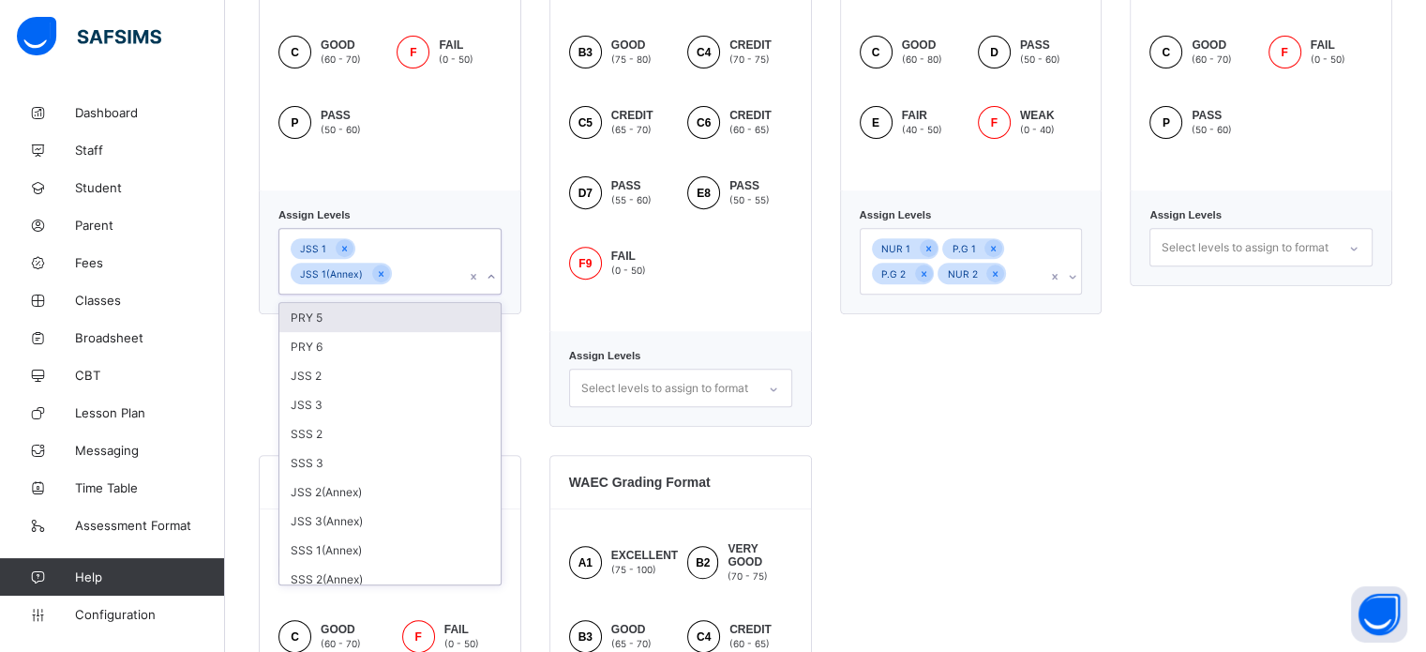
scroll to position [740, 0]
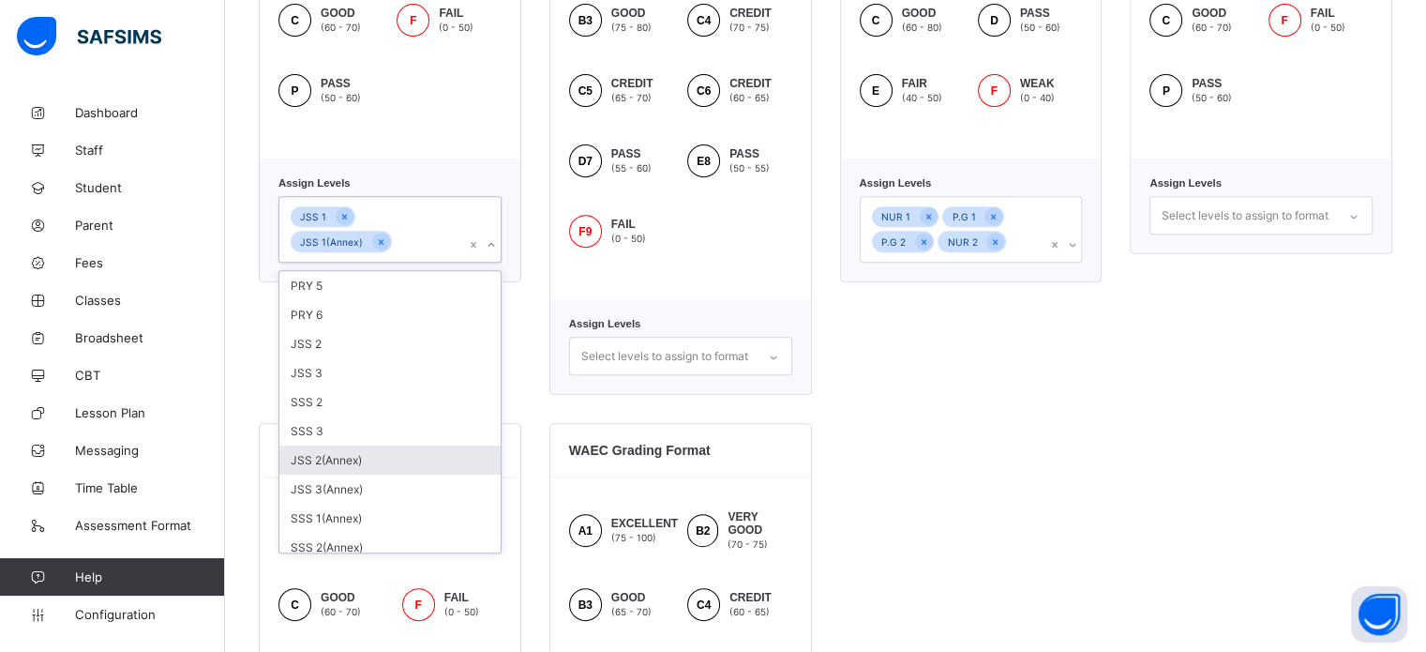
click at [415, 453] on div "JSS 2(Annex)" at bounding box center [389, 459] width 221 height 29
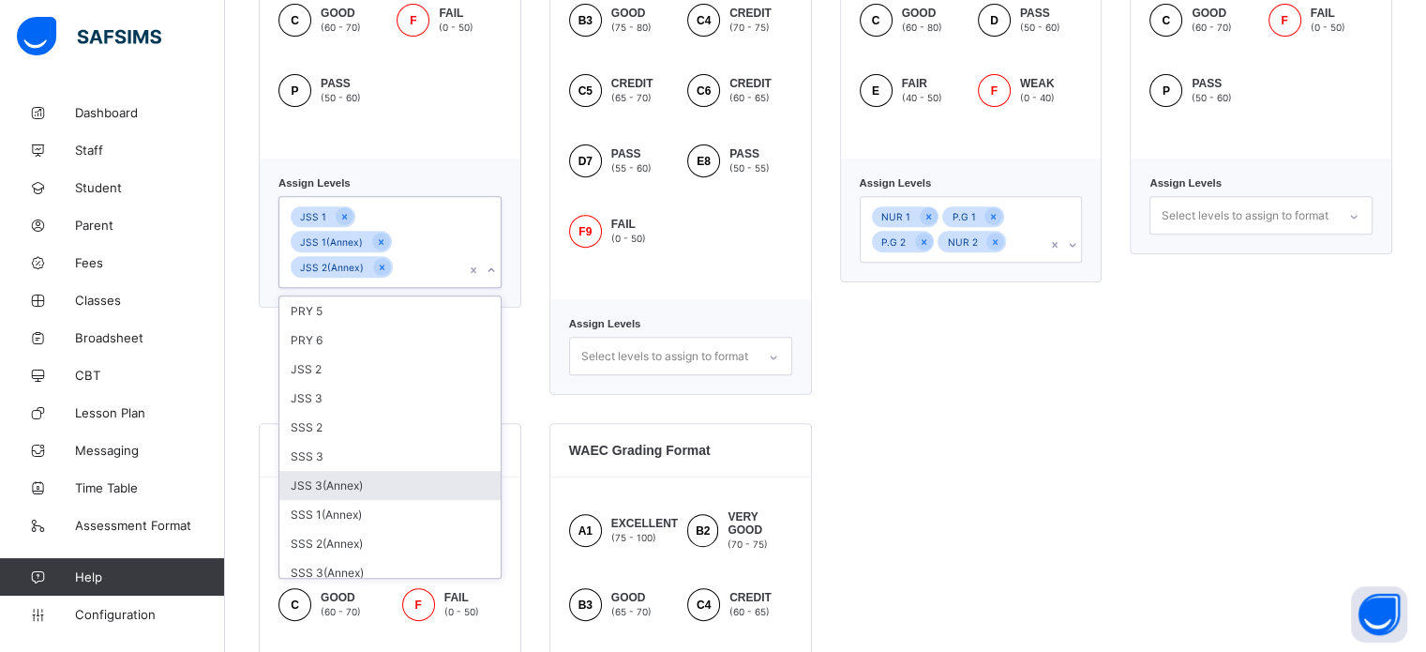
click at [398, 471] on div "JSS 3(Annex)" at bounding box center [389, 485] width 221 height 29
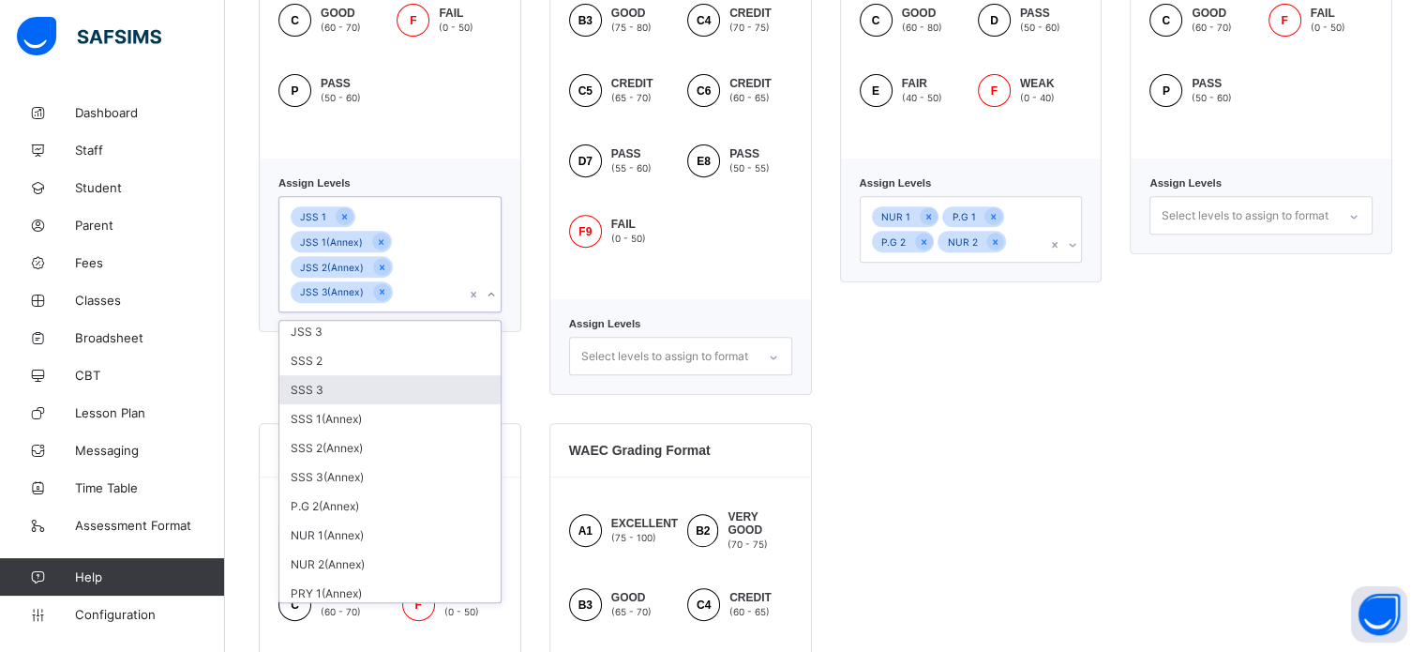
scroll to position [0, 0]
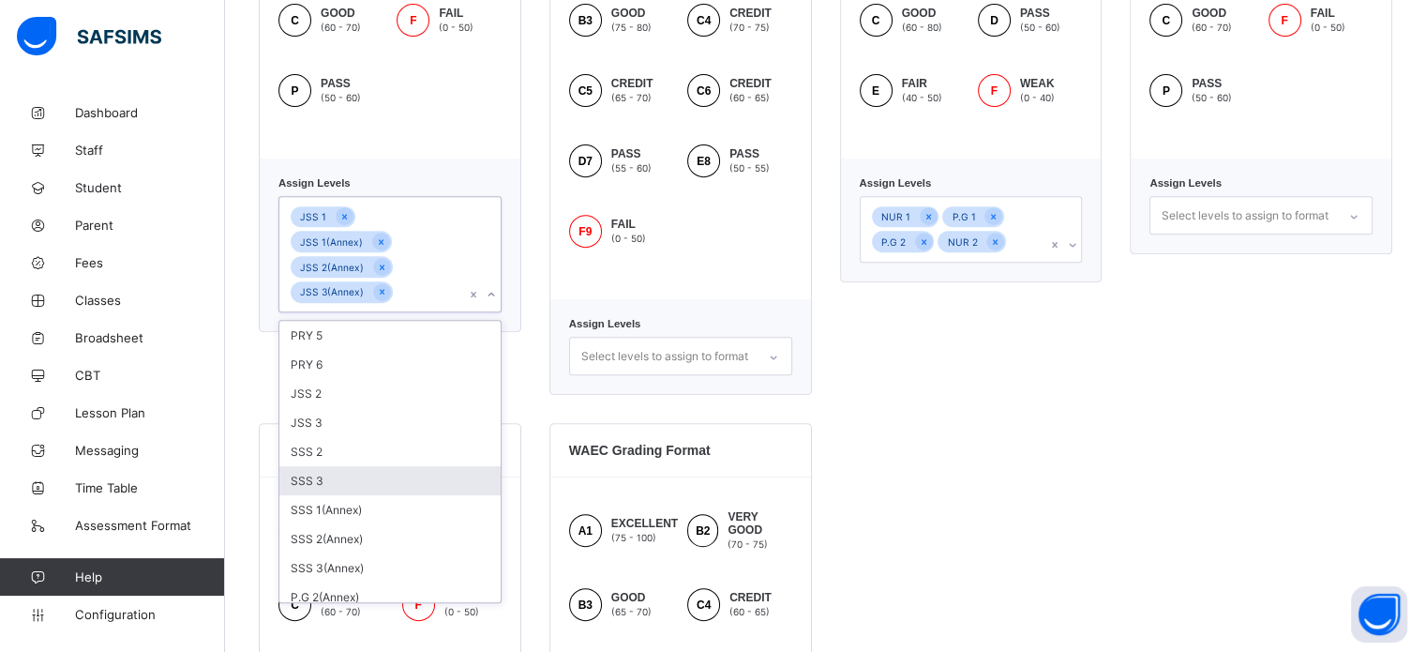
click at [1149, 427] on div "Junior Grading Format A EXCELLENT (80 - 100) B VERY GOOD (70 - 80) C GOOD (60 -…" at bounding box center [826, 427] width 1134 height 1176
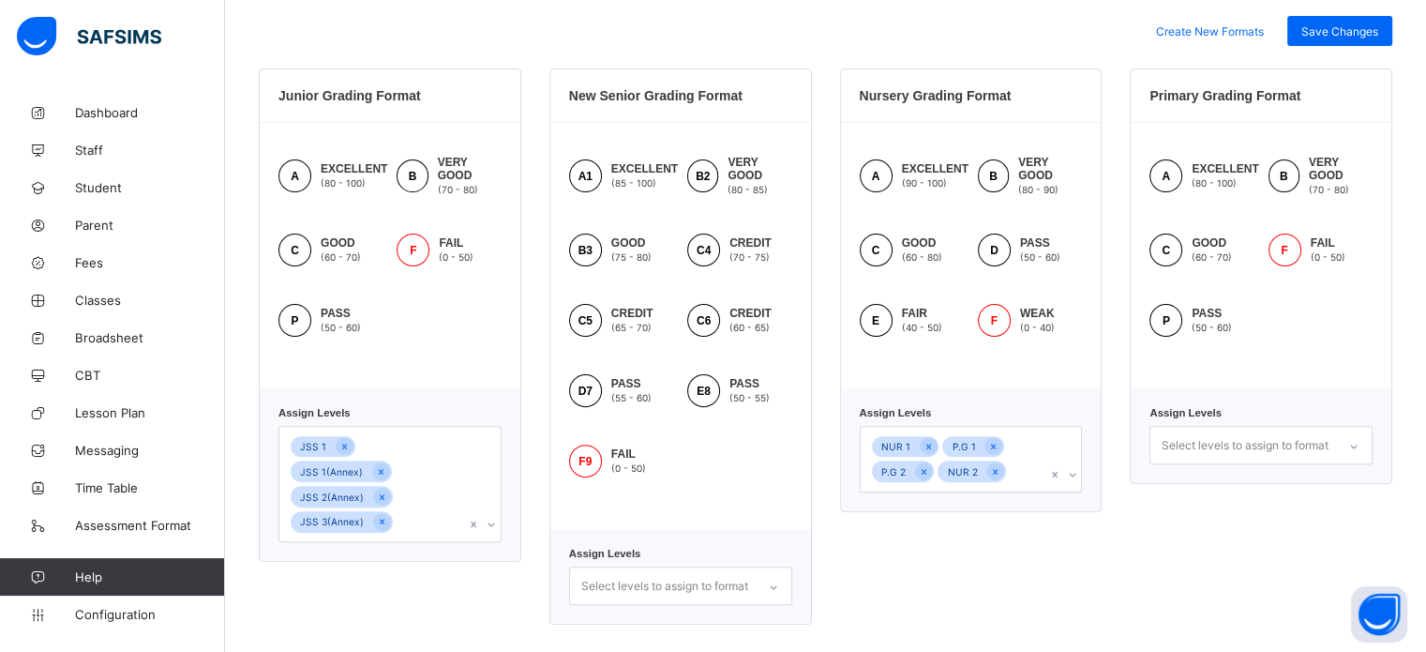
scroll to position [489, 0]
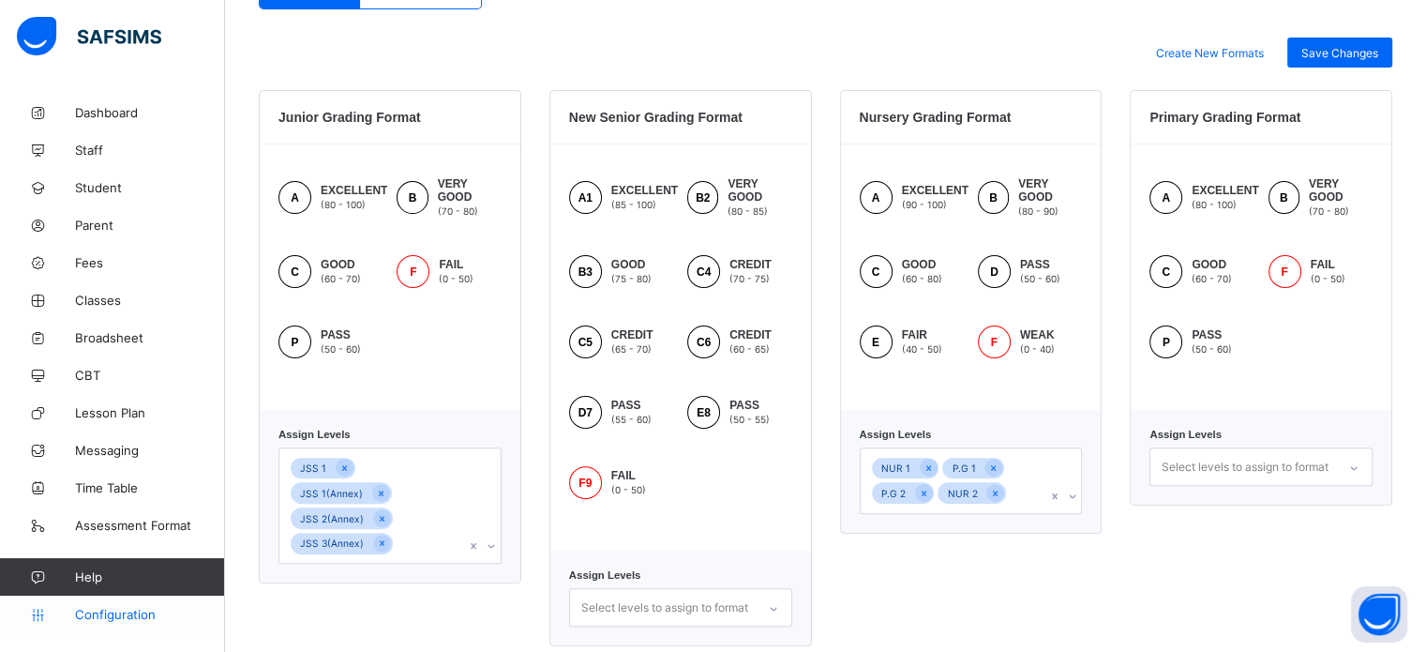
click at [130, 611] on span "Configuration" at bounding box center [149, 614] width 149 height 15
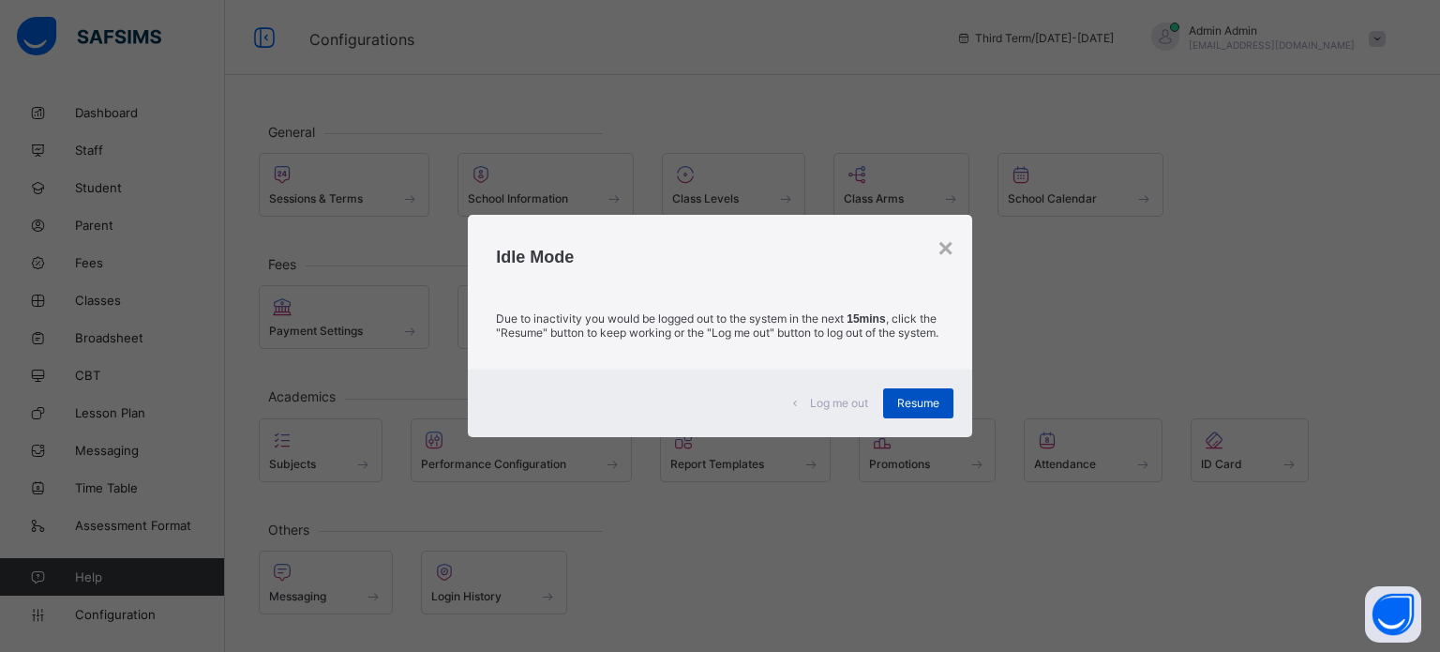
click at [942, 406] on div "Resume" at bounding box center [918, 403] width 70 height 30
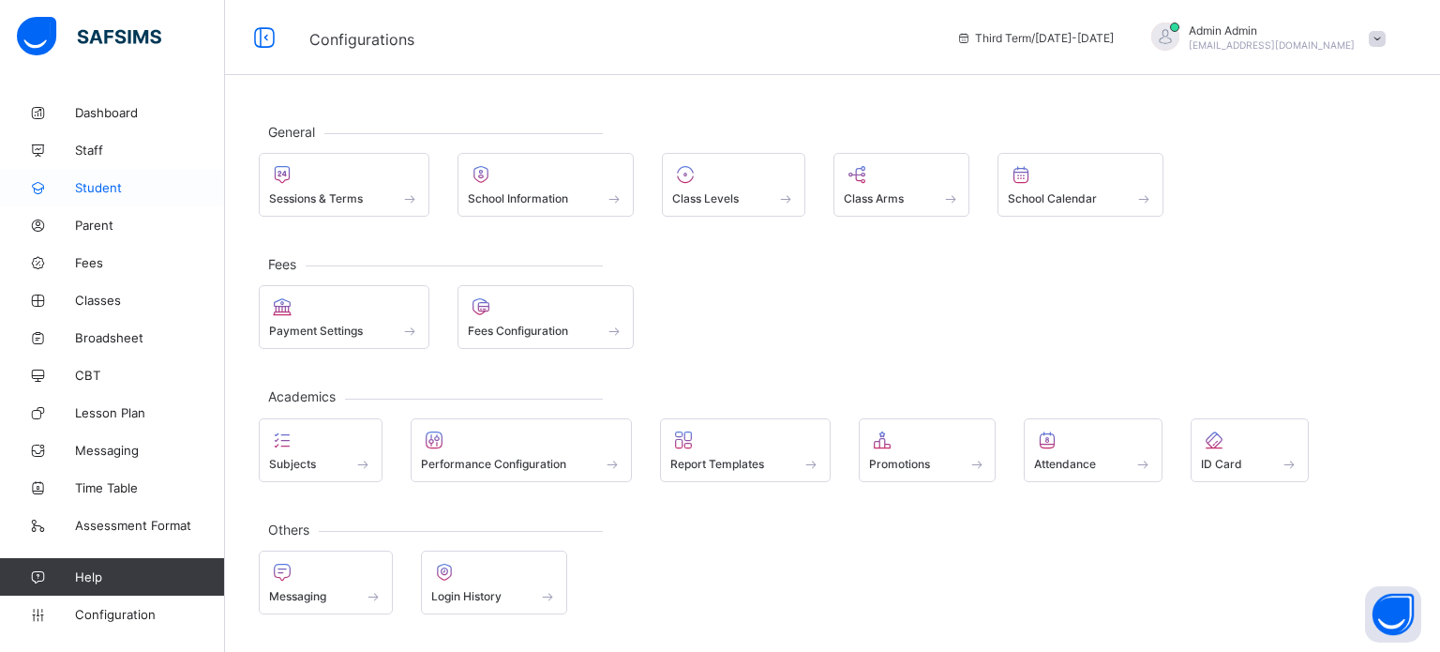
click at [98, 179] on link "Student" at bounding box center [112, 188] width 225 height 38
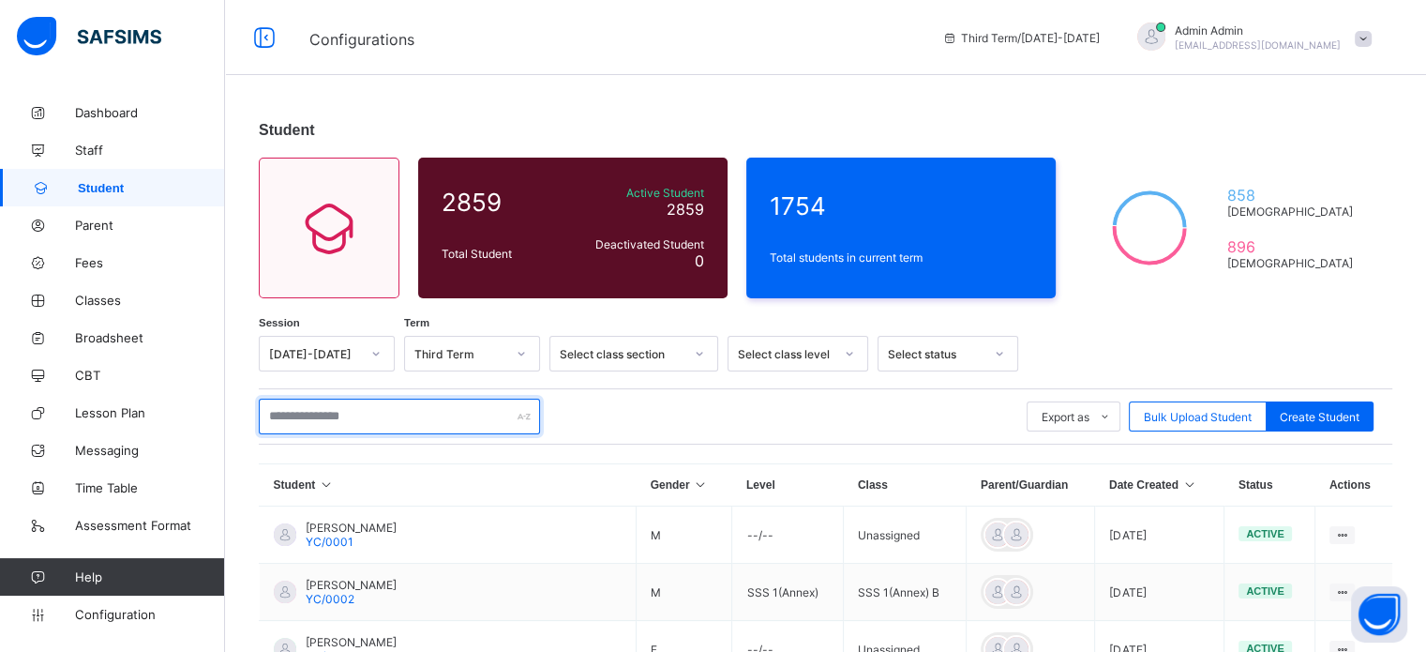
click at [416, 419] on input "text" at bounding box center [399, 417] width 281 height 36
click at [87, 152] on span "Staff" at bounding box center [150, 150] width 150 height 15
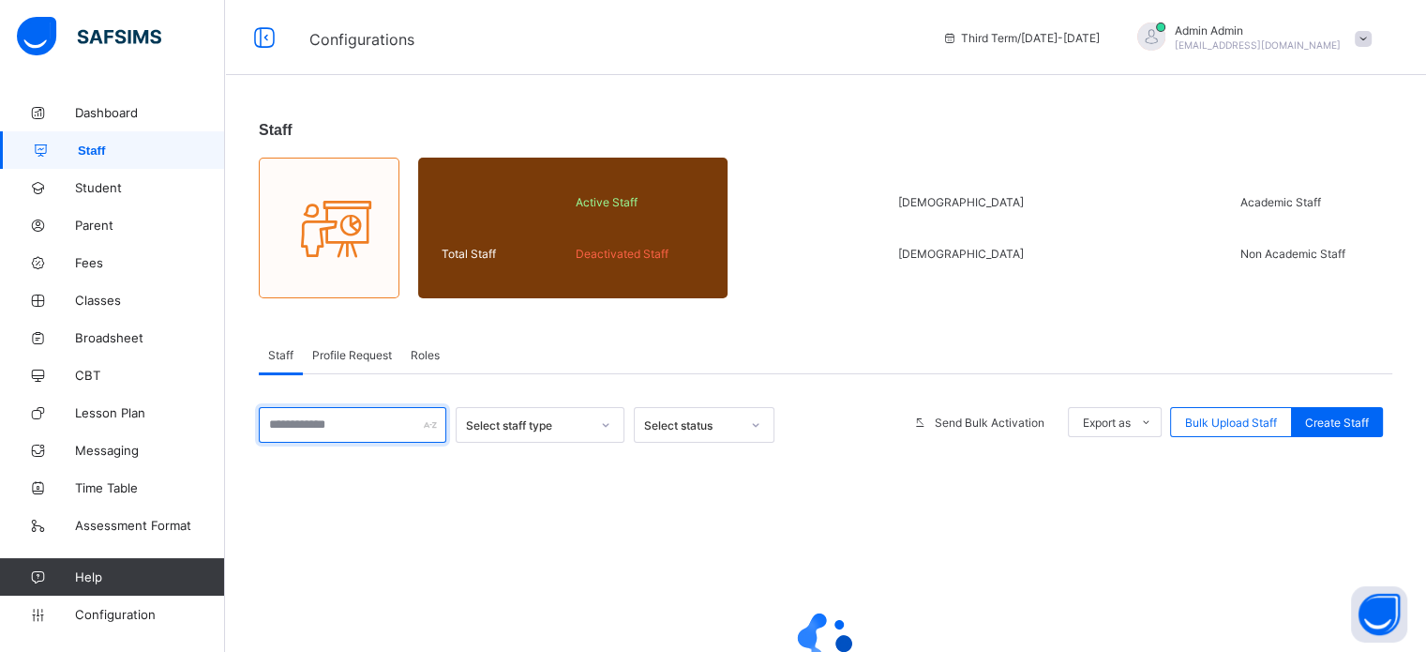
click at [391, 434] on input "text" at bounding box center [353, 425] width 188 height 36
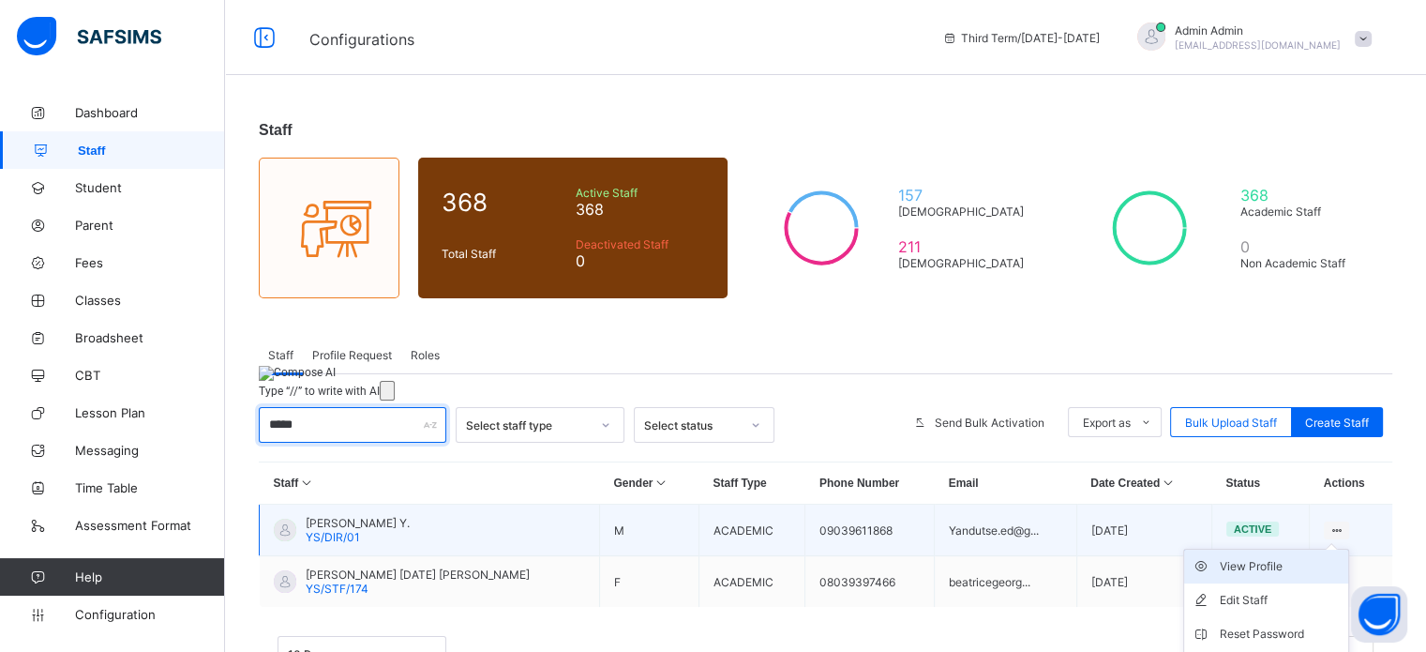
type input "*****"
click at [1283, 569] on div "View Profile" at bounding box center [1280, 566] width 121 height 19
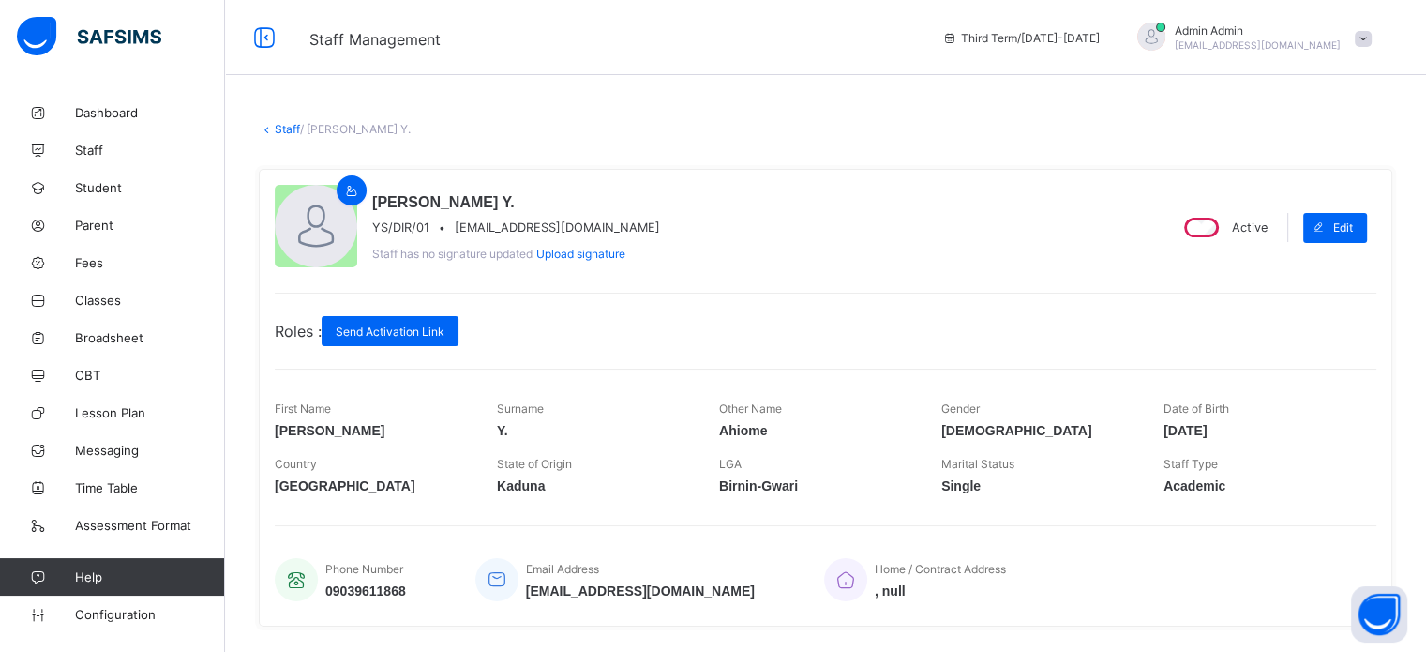
click at [281, 130] on link "Staff" at bounding box center [287, 129] width 25 height 14
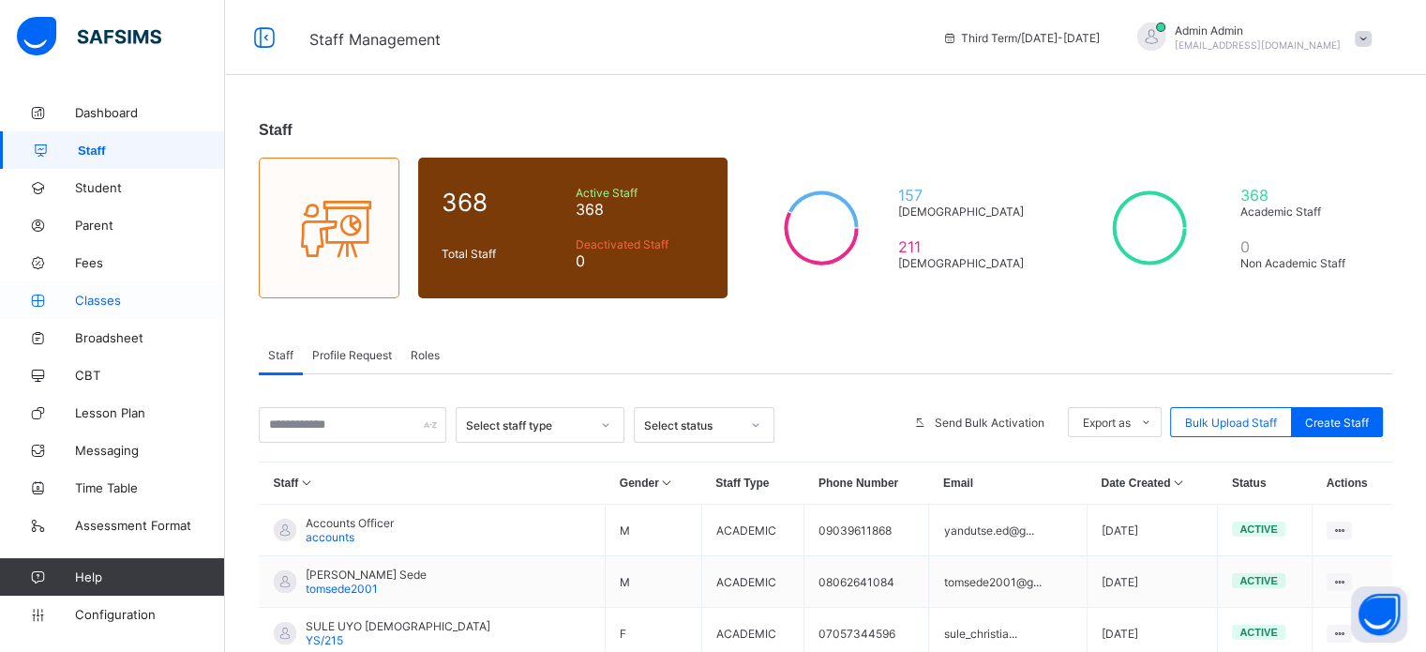
click at [110, 299] on span "Classes" at bounding box center [150, 300] width 150 height 15
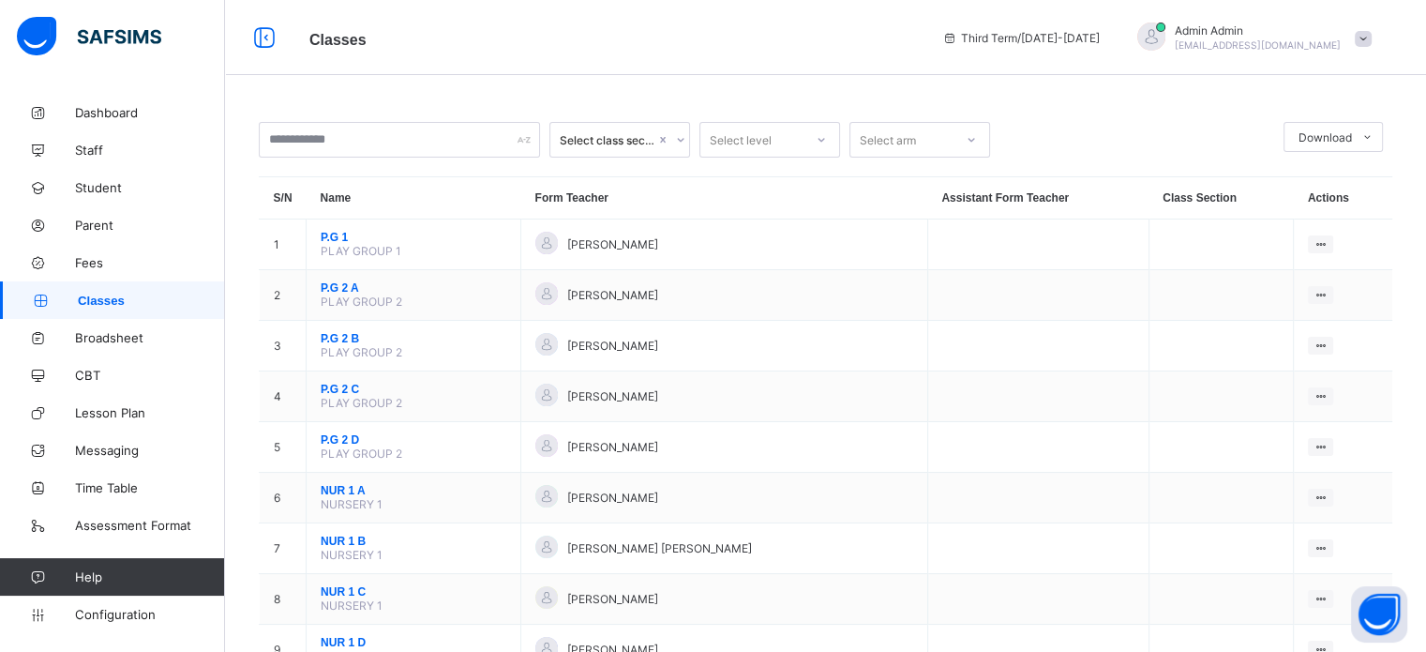
click at [794, 143] on div "Select level" at bounding box center [752, 140] width 103 height 26
click at [671, 139] on icon at bounding box center [671, 139] width 11 height 19
click at [678, 139] on div at bounding box center [672, 140] width 32 height 30
click at [744, 143] on div "Select level" at bounding box center [741, 140] width 62 height 36
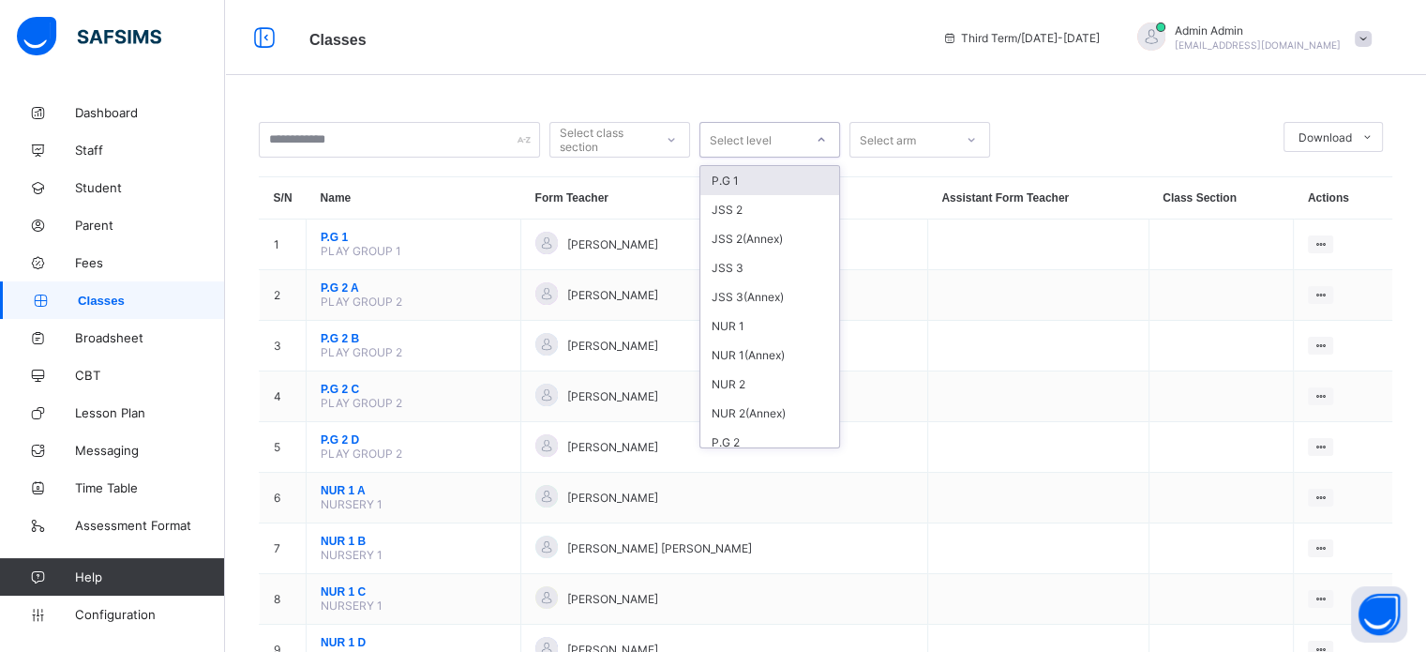
click at [881, 138] on div "Select arm" at bounding box center [888, 140] width 56 height 36
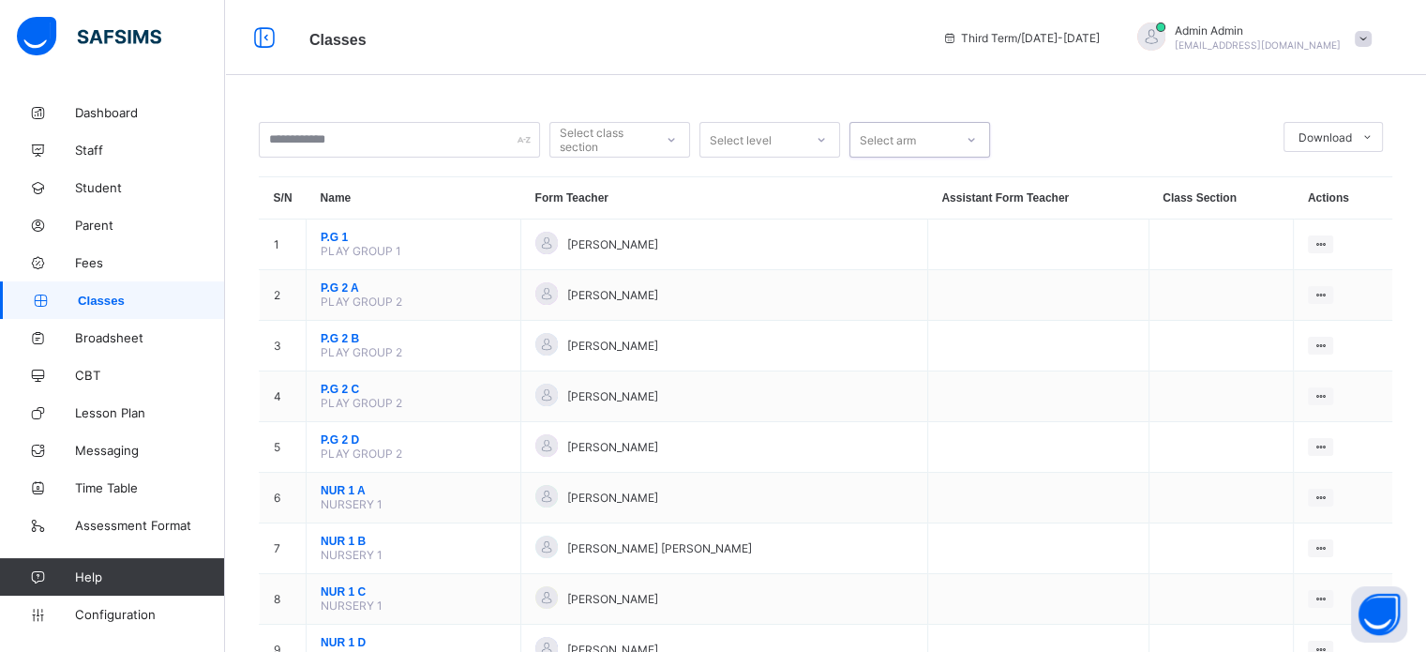
click at [881, 138] on div "Select arm" at bounding box center [888, 140] width 56 height 36
click at [135, 611] on span "Configuration" at bounding box center [149, 614] width 149 height 15
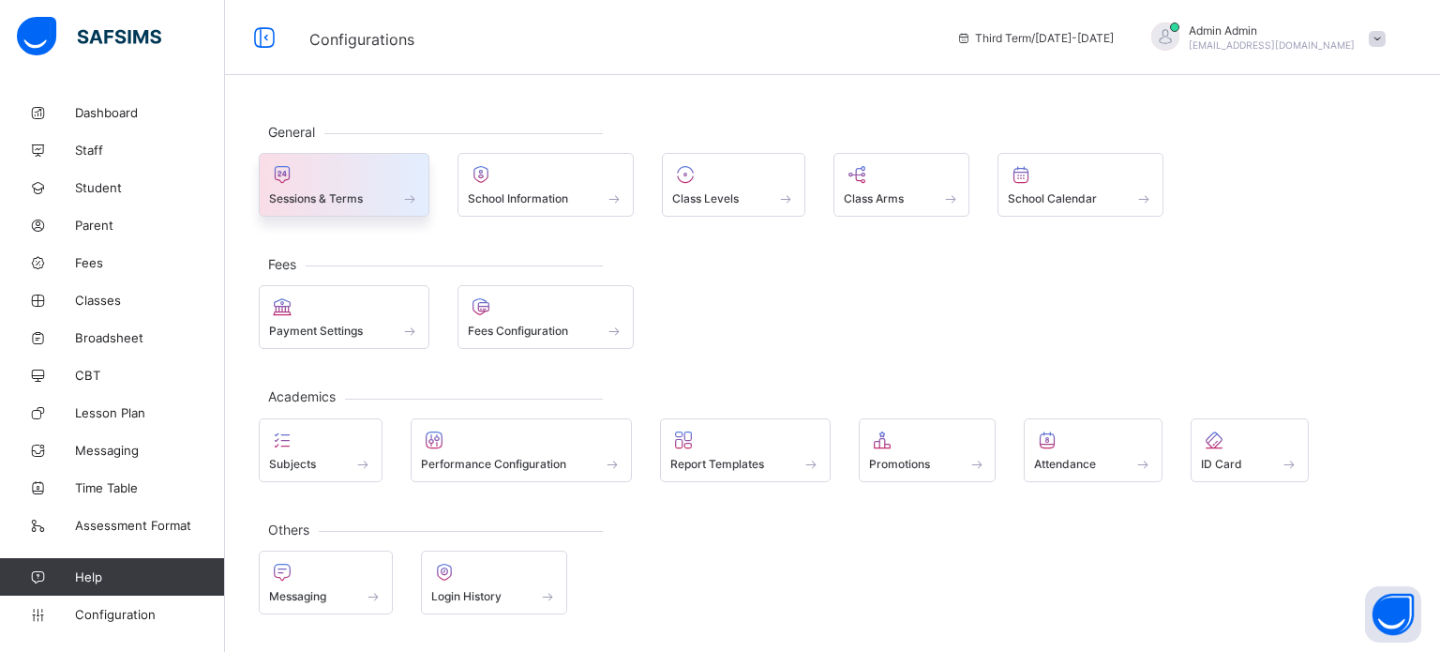
click at [296, 192] on span "Sessions & Terms" at bounding box center [316, 198] width 94 height 14
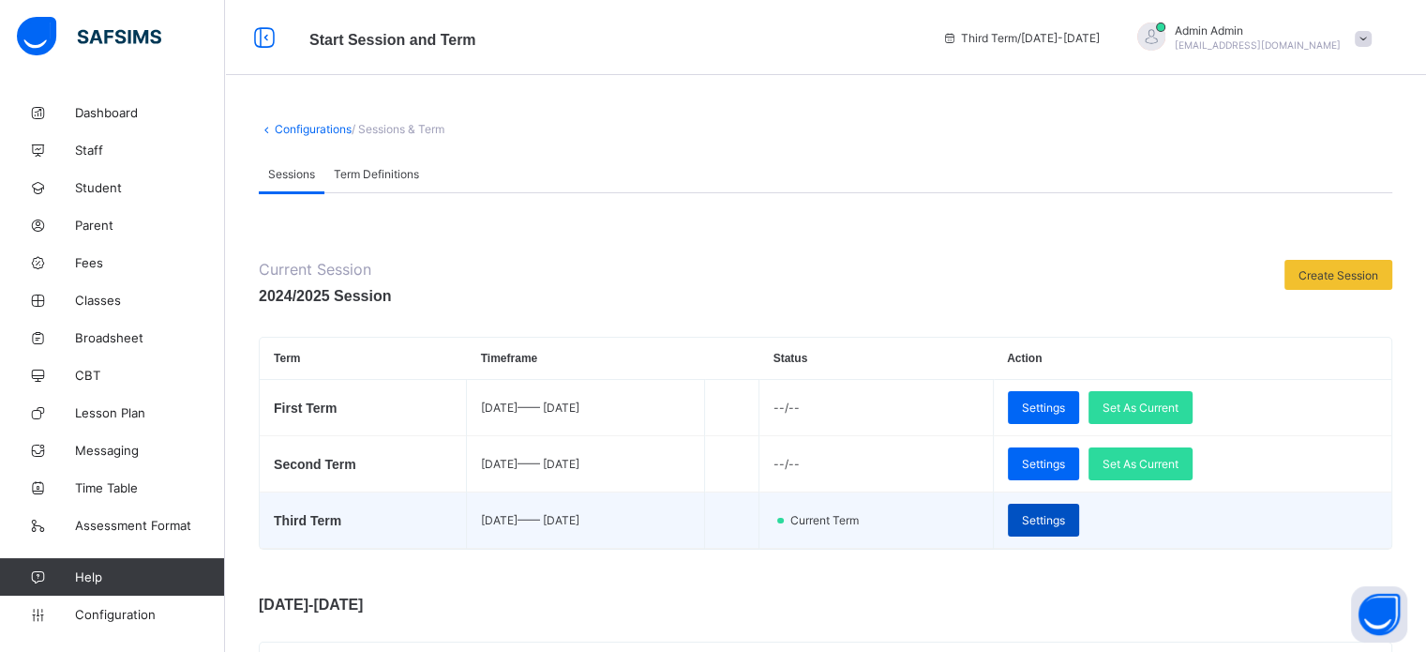
click at [1079, 532] on div "Settings" at bounding box center [1043, 520] width 71 height 33
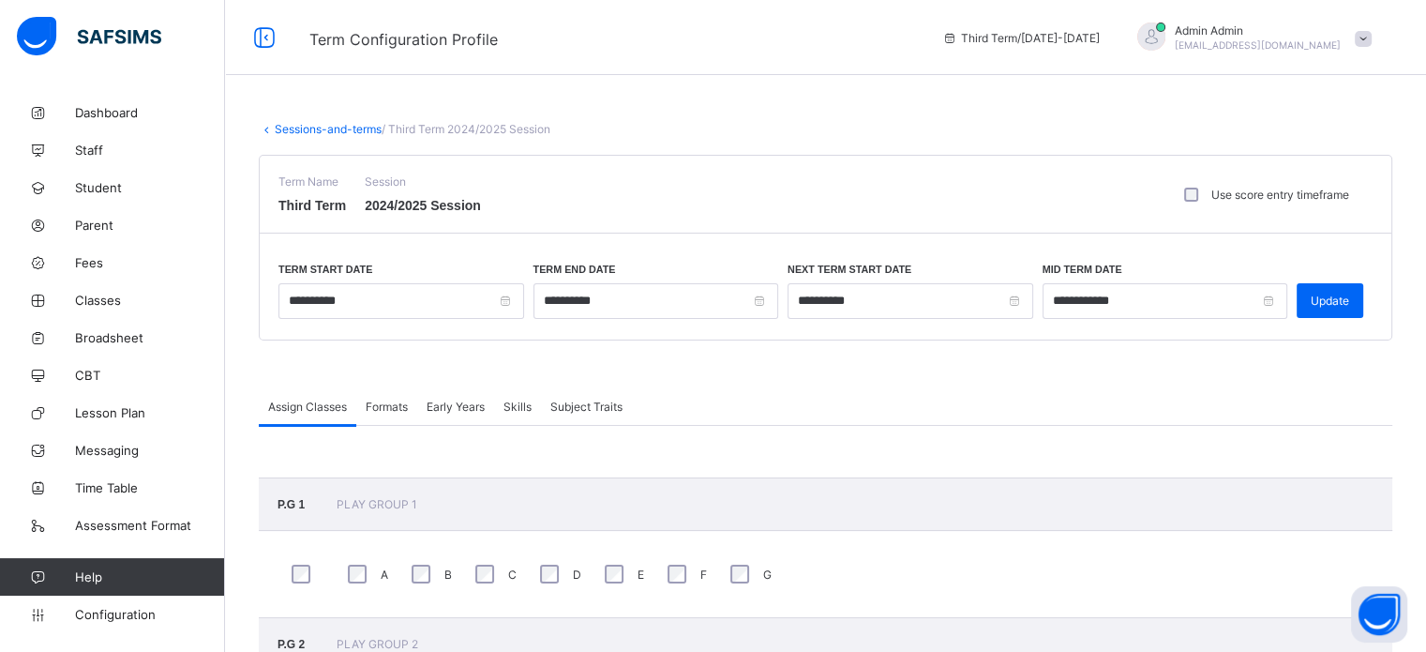
click at [343, 124] on link "Sessions-and-terms" at bounding box center [328, 129] width 107 height 14
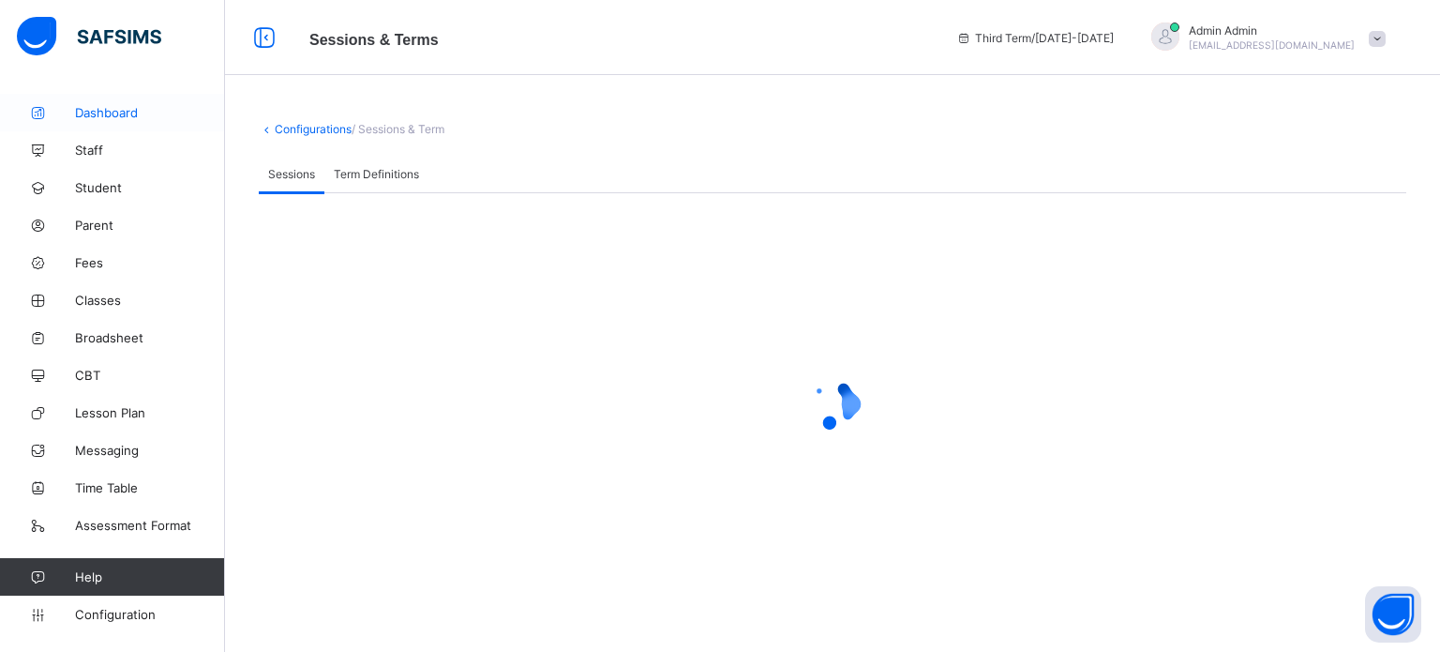
click at [122, 100] on link "Dashboard" at bounding box center [112, 113] width 225 height 38
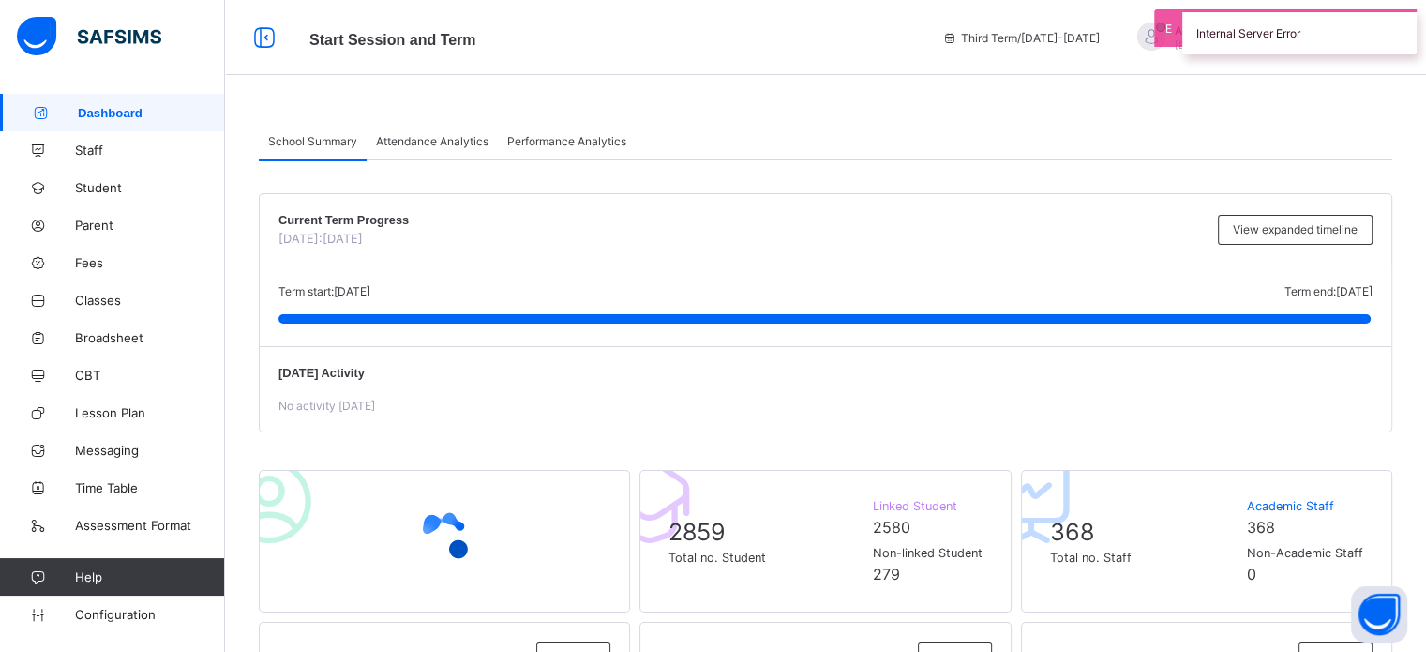
click at [447, 140] on span "Attendance Analytics" at bounding box center [432, 141] width 113 height 14
click at [460, 138] on span "Attendance Analytics" at bounding box center [432, 141] width 113 height 14
click at [453, 145] on span "Attendance Analytics" at bounding box center [432, 141] width 113 height 14
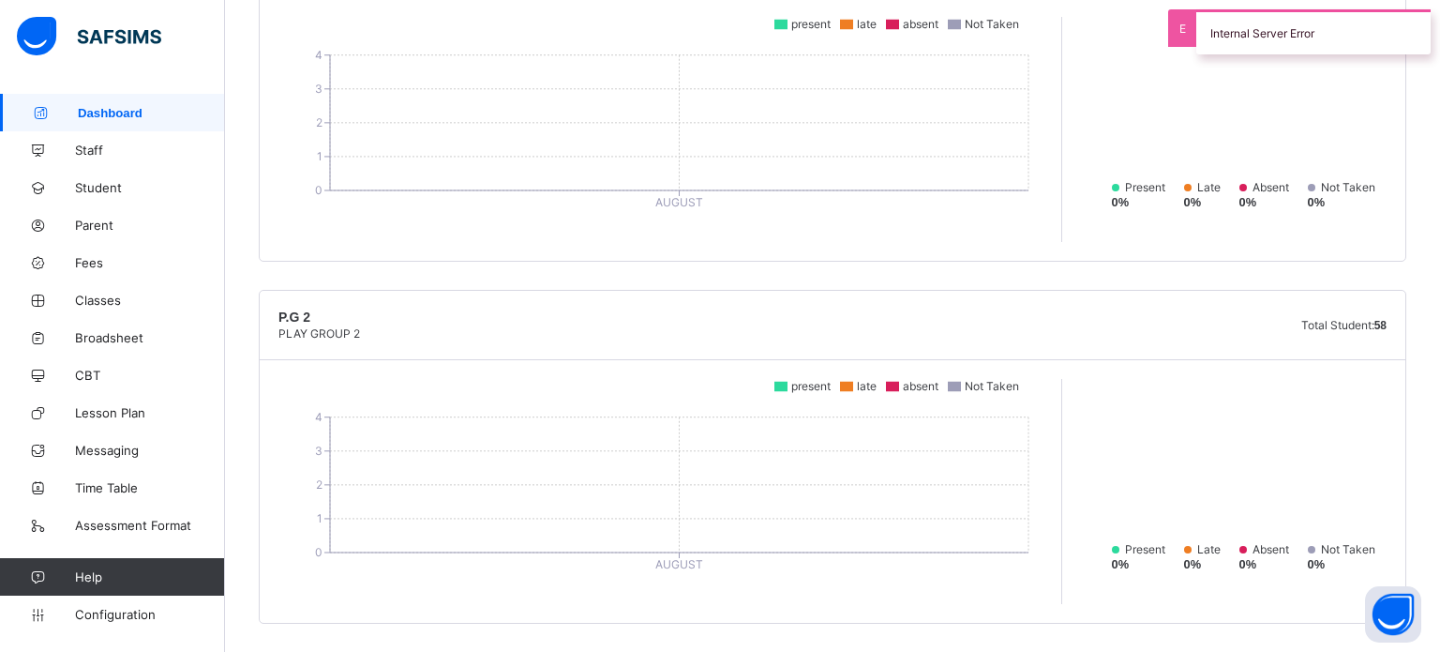
scroll to position [563, 0]
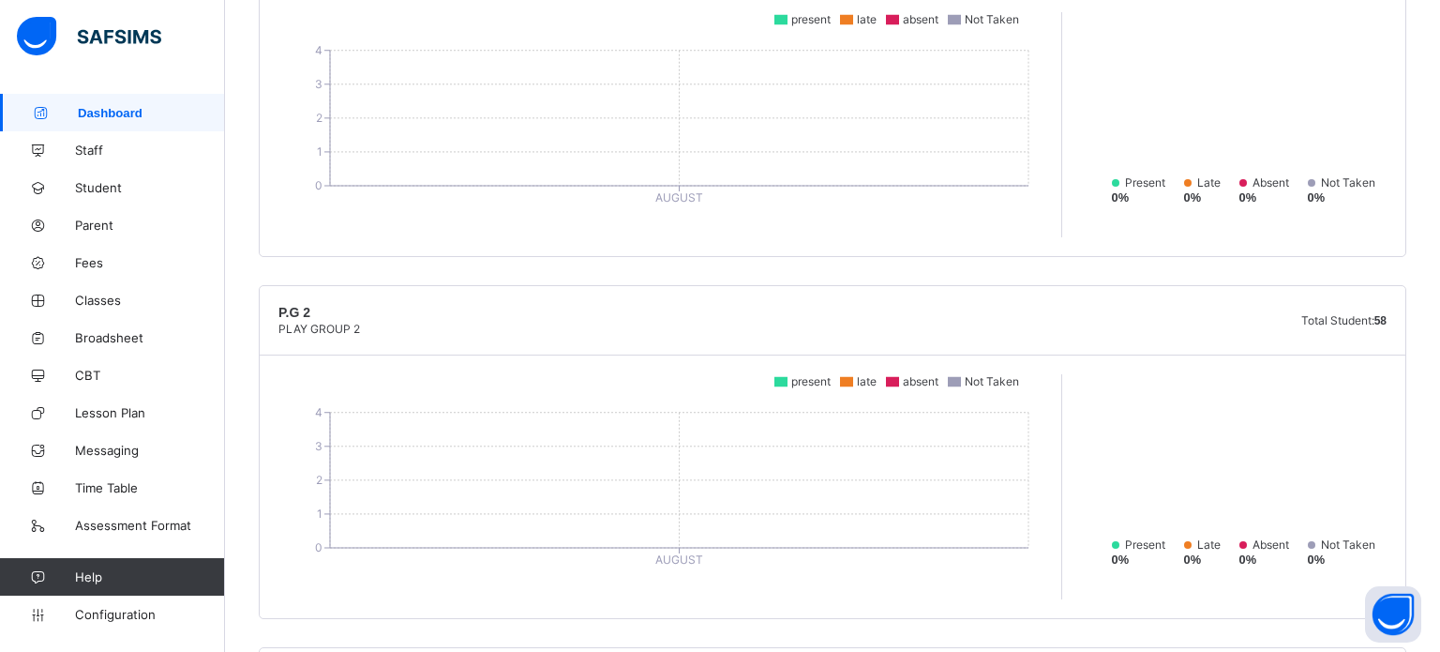
click at [726, 313] on div "P.G 2 PLAY GROUP 2 Total Student: 58" at bounding box center [833, 320] width 1146 height 69
click at [108, 149] on span "Staff" at bounding box center [150, 150] width 150 height 15
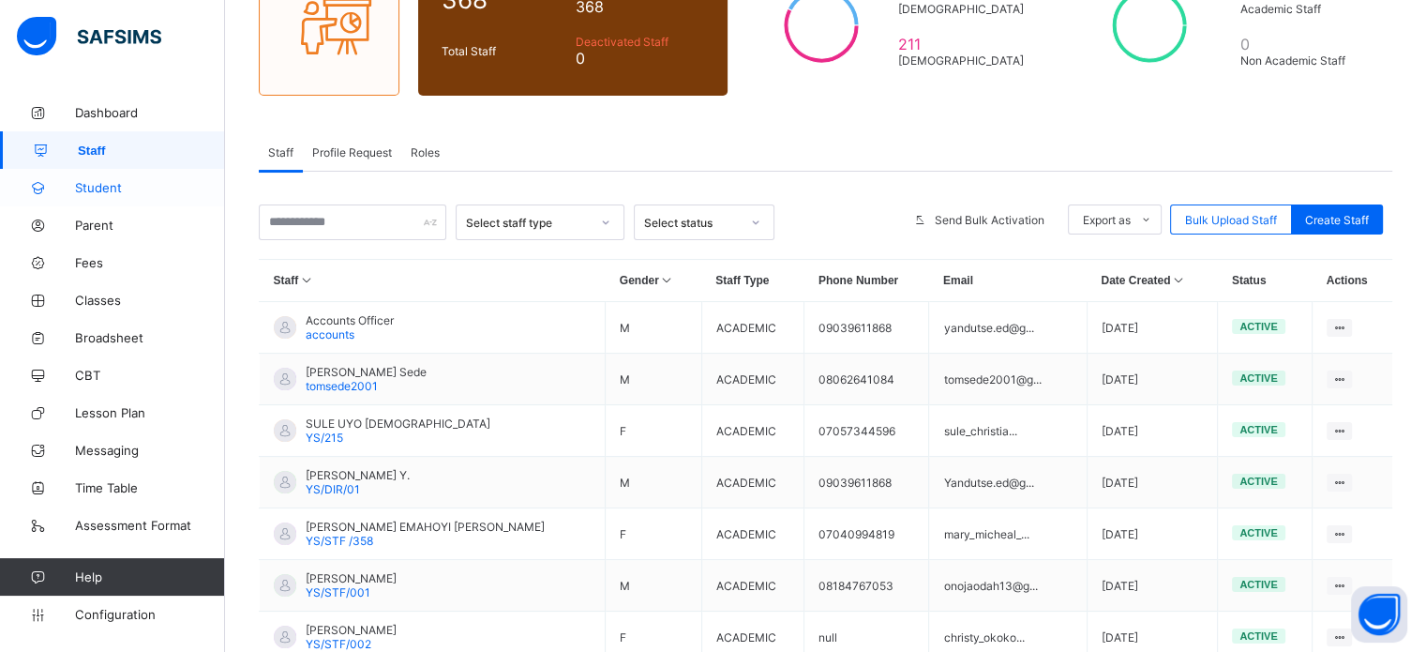
click at [110, 190] on span "Student" at bounding box center [150, 187] width 150 height 15
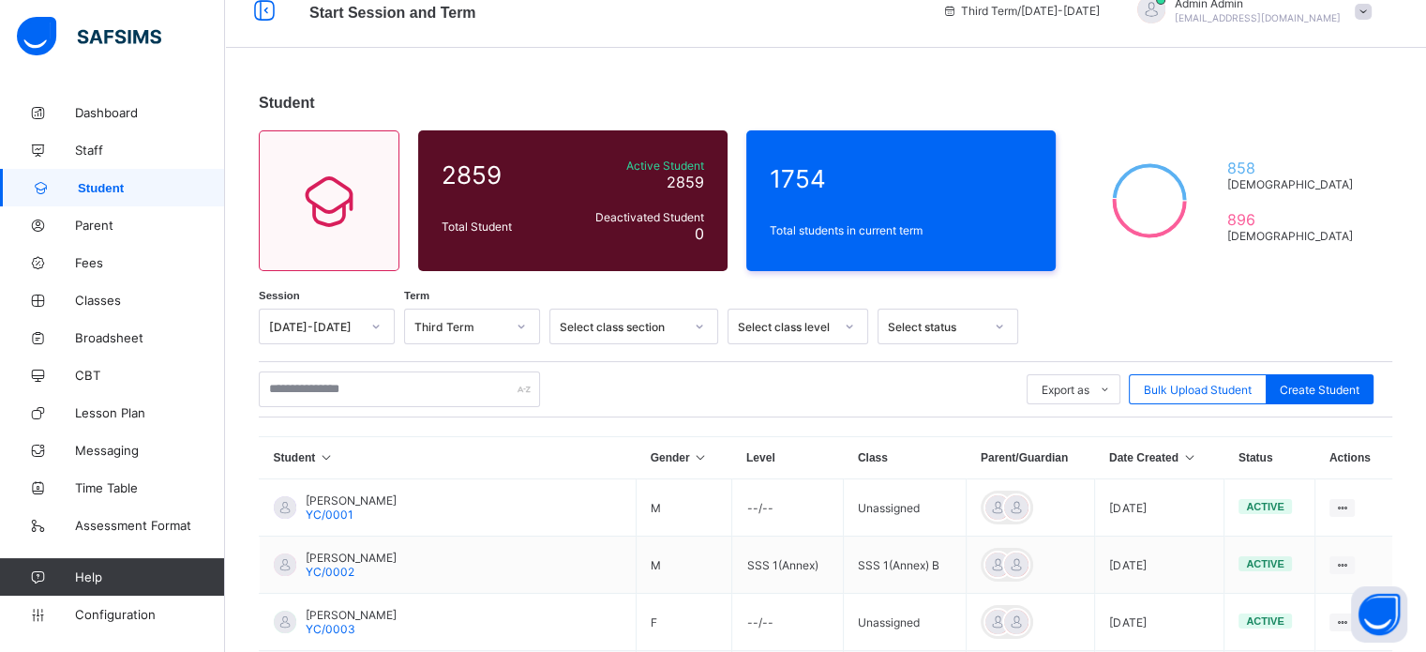
scroll to position [15, 0]
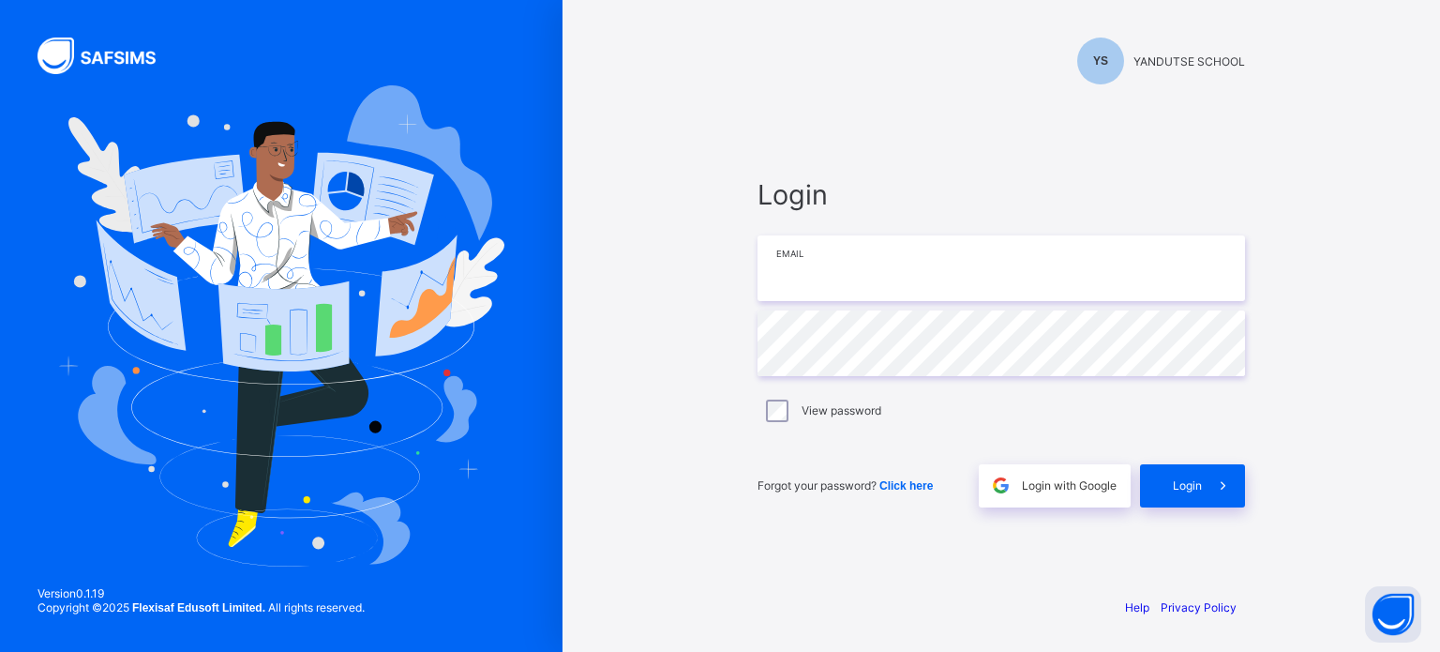
click at [818, 265] on input "email" at bounding box center [1002, 268] width 488 height 66
type input "**********"
click at [1188, 481] on span "Login" at bounding box center [1187, 485] width 29 height 14
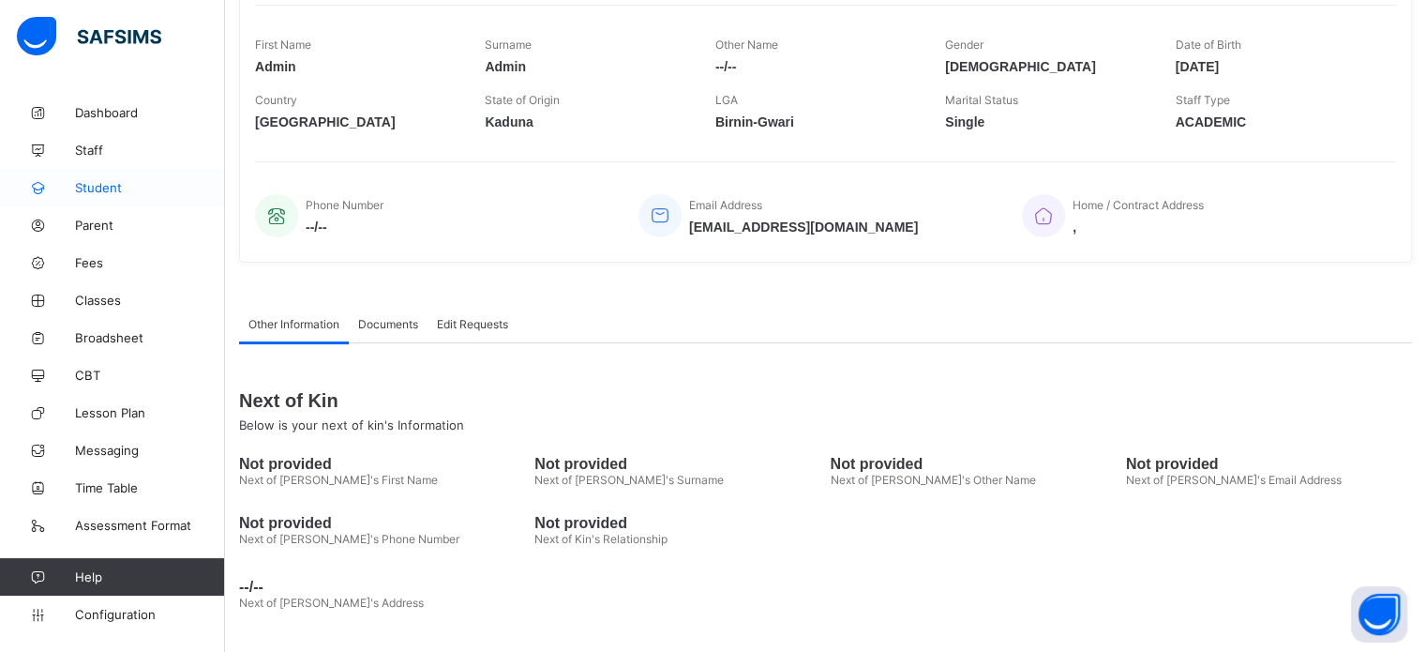
click at [99, 189] on span "Student" at bounding box center [150, 187] width 150 height 15
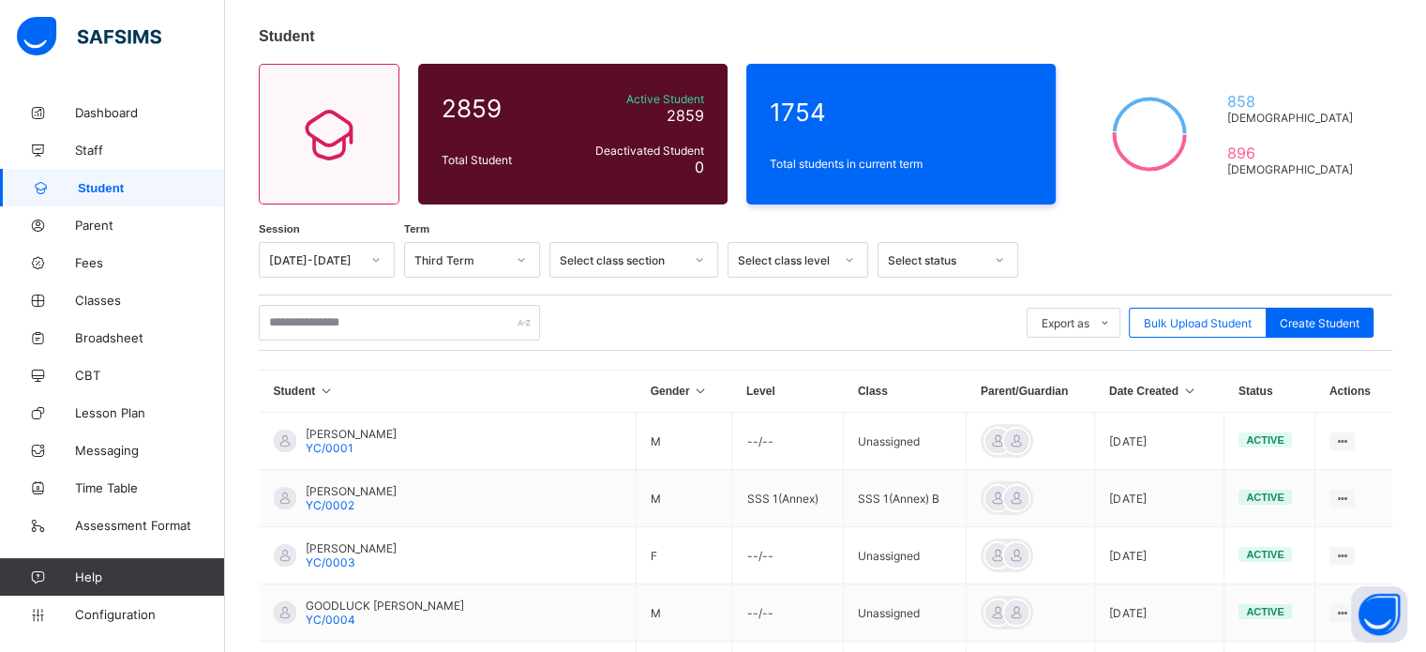
scroll to position [281, 0]
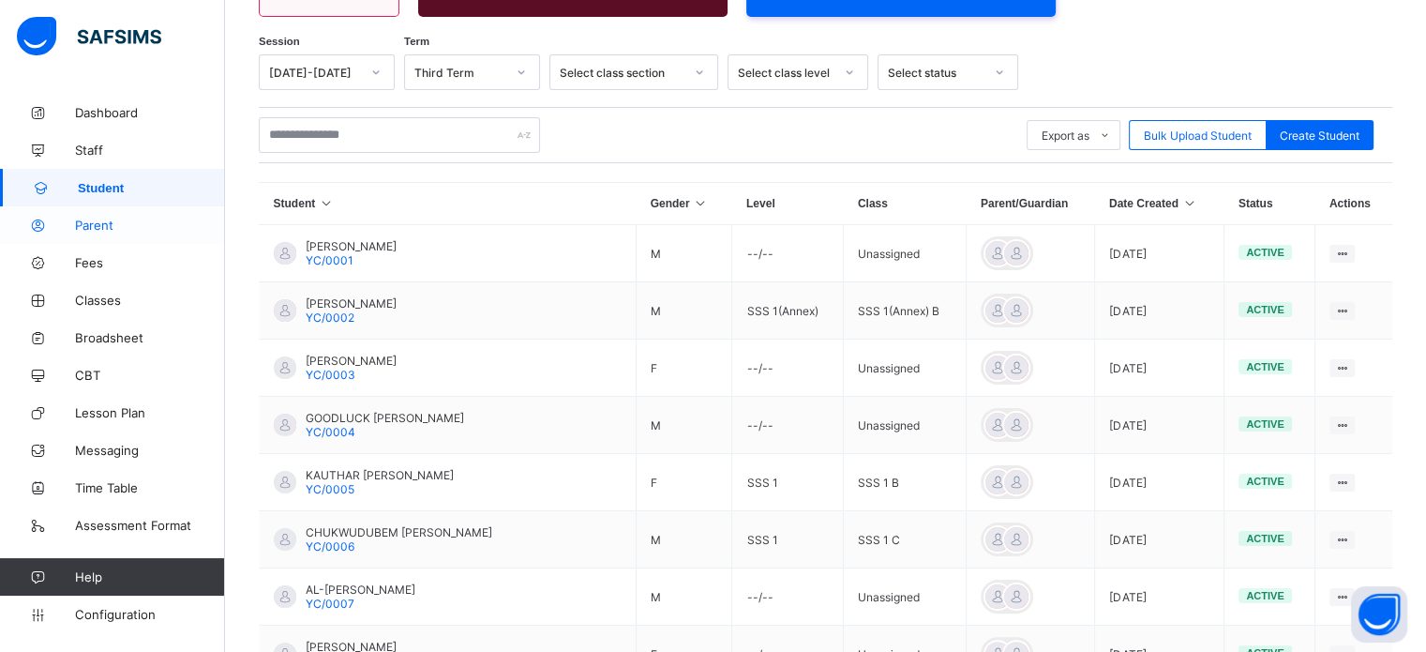
click at [98, 224] on span "Parent" at bounding box center [150, 225] width 150 height 15
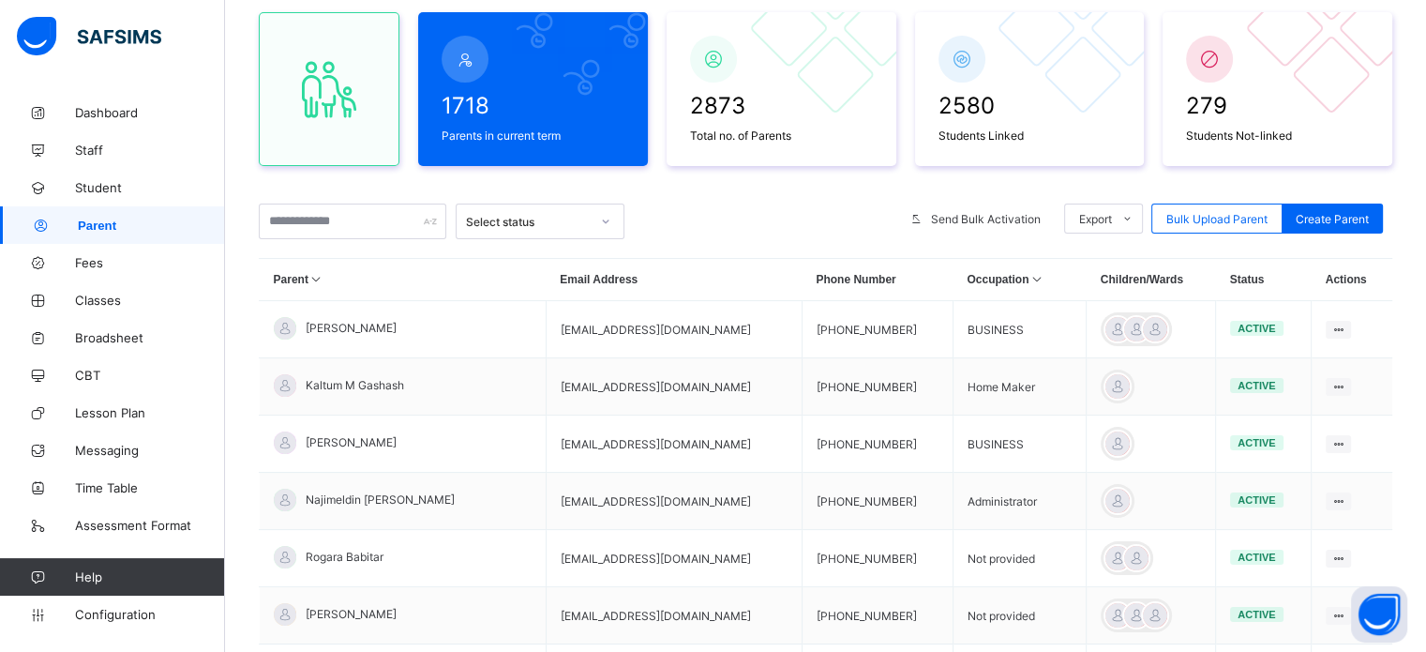
scroll to position [144, 0]
